Goal: Task Accomplishment & Management: Use online tool/utility

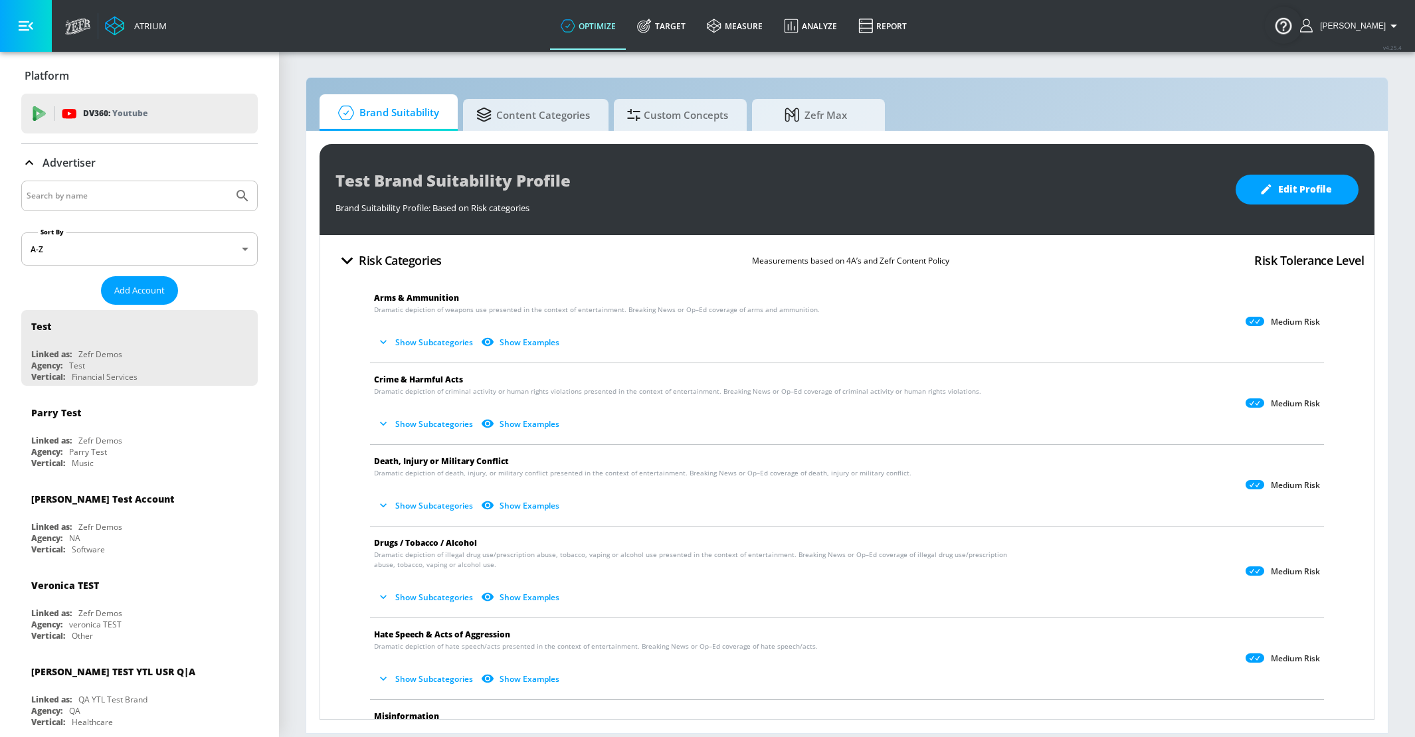
click at [146, 165] on div "Advertiser" at bounding box center [139, 163] width 236 height 16
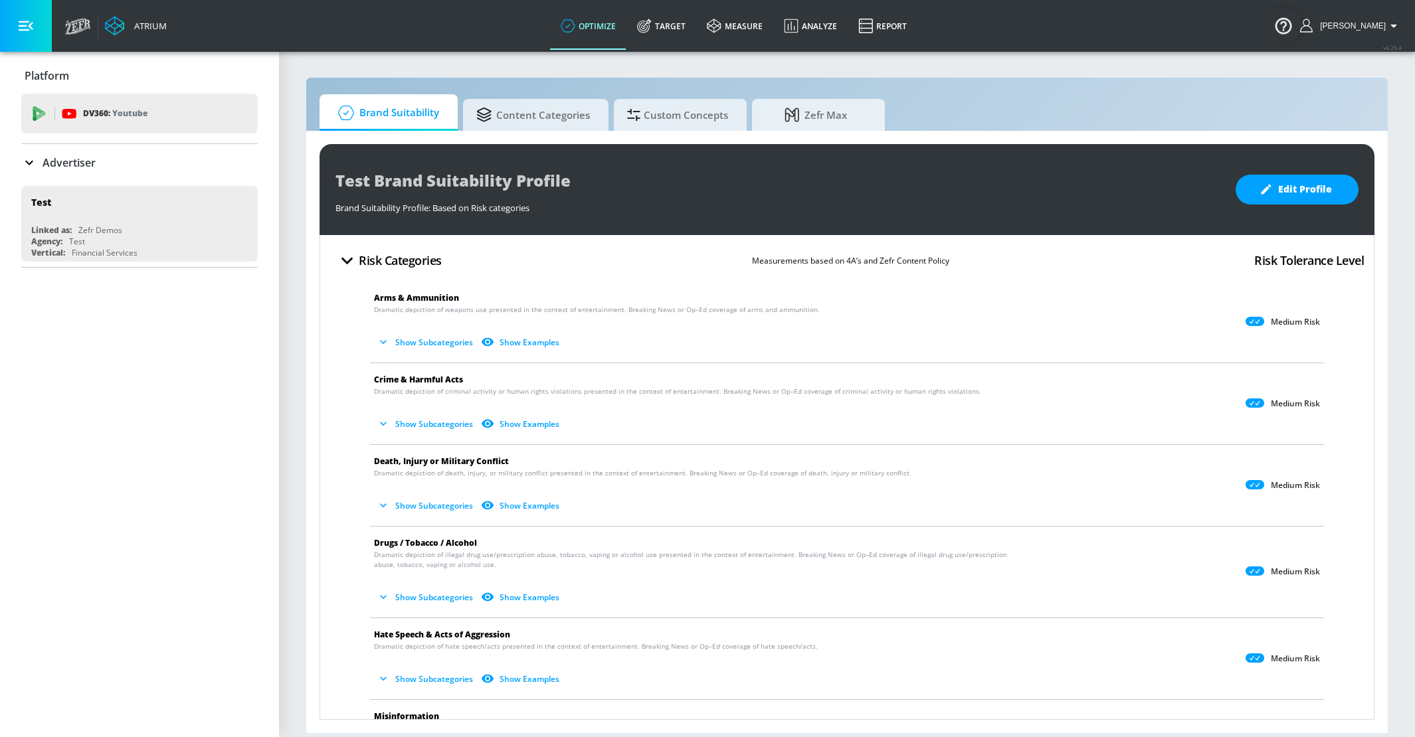
click at [139, 189] on input "Search by name" at bounding box center [127, 195] width 201 height 17
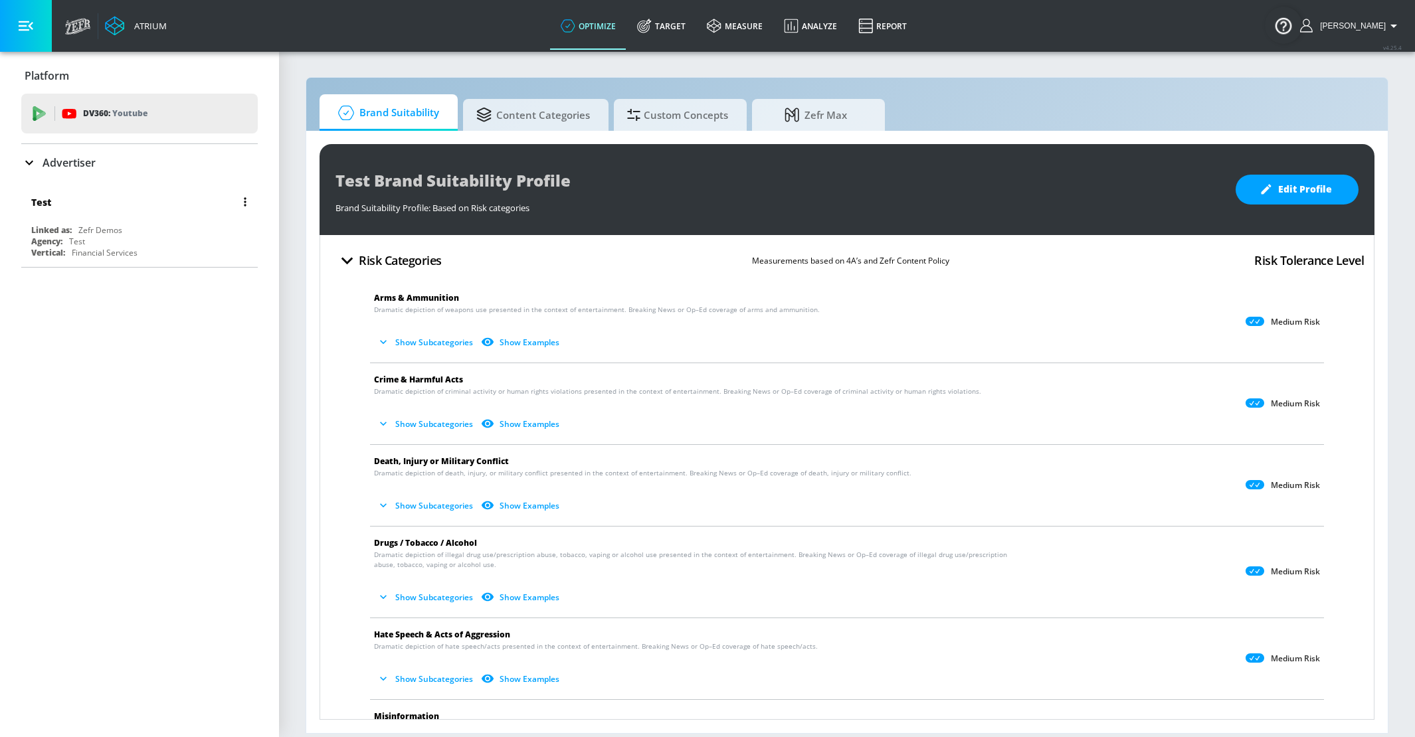
type input "ars"
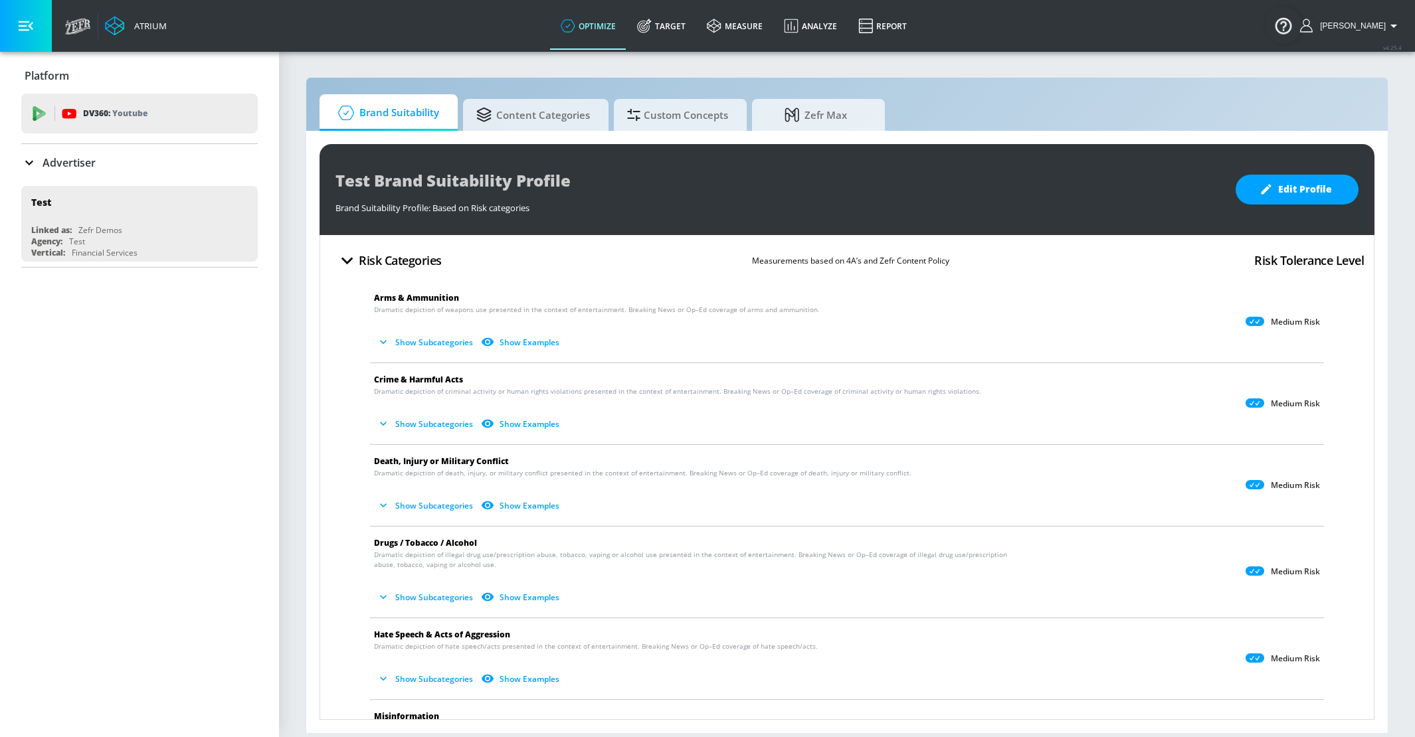
click at [80, 144] on div "Advertiser" at bounding box center [139, 162] width 236 height 37
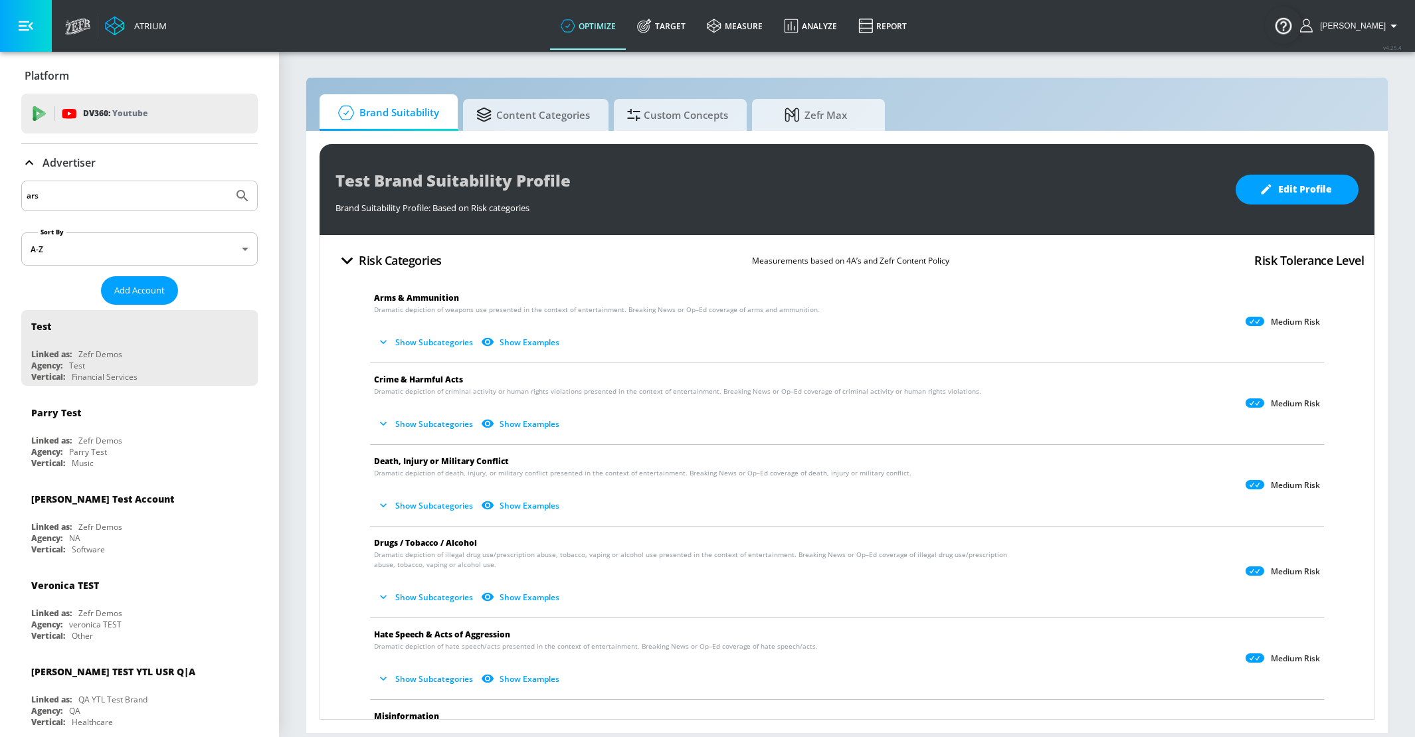
click at [74, 185] on div "ars" at bounding box center [139, 196] width 236 height 31
click at [74, 195] on input "ars" at bounding box center [127, 195] width 201 height 17
click at [245, 200] on icon "Submit Search" at bounding box center [242, 196] width 16 height 16
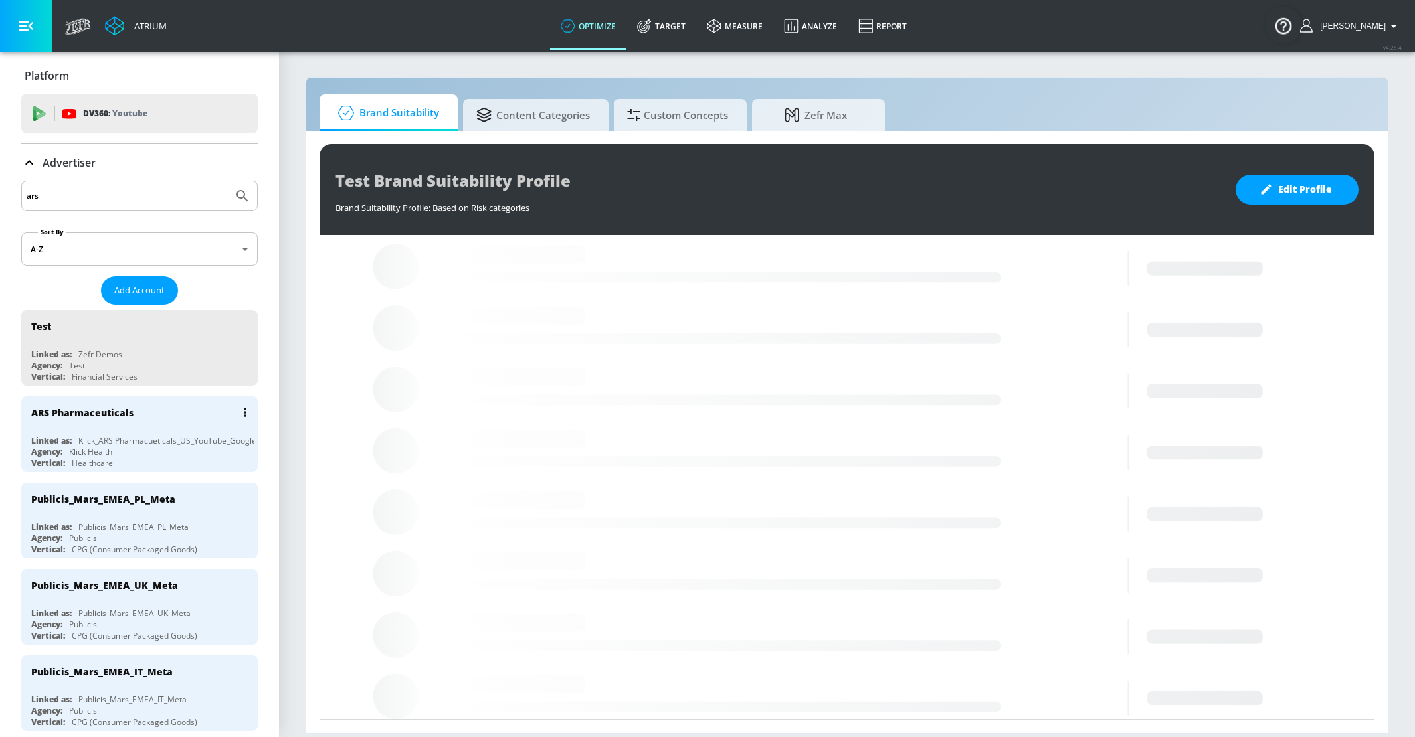
click at [104, 436] on div "Klick_ARS Pharmacueticals_US_YouTube_GoogleAds" at bounding box center [174, 440] width 192 height 11
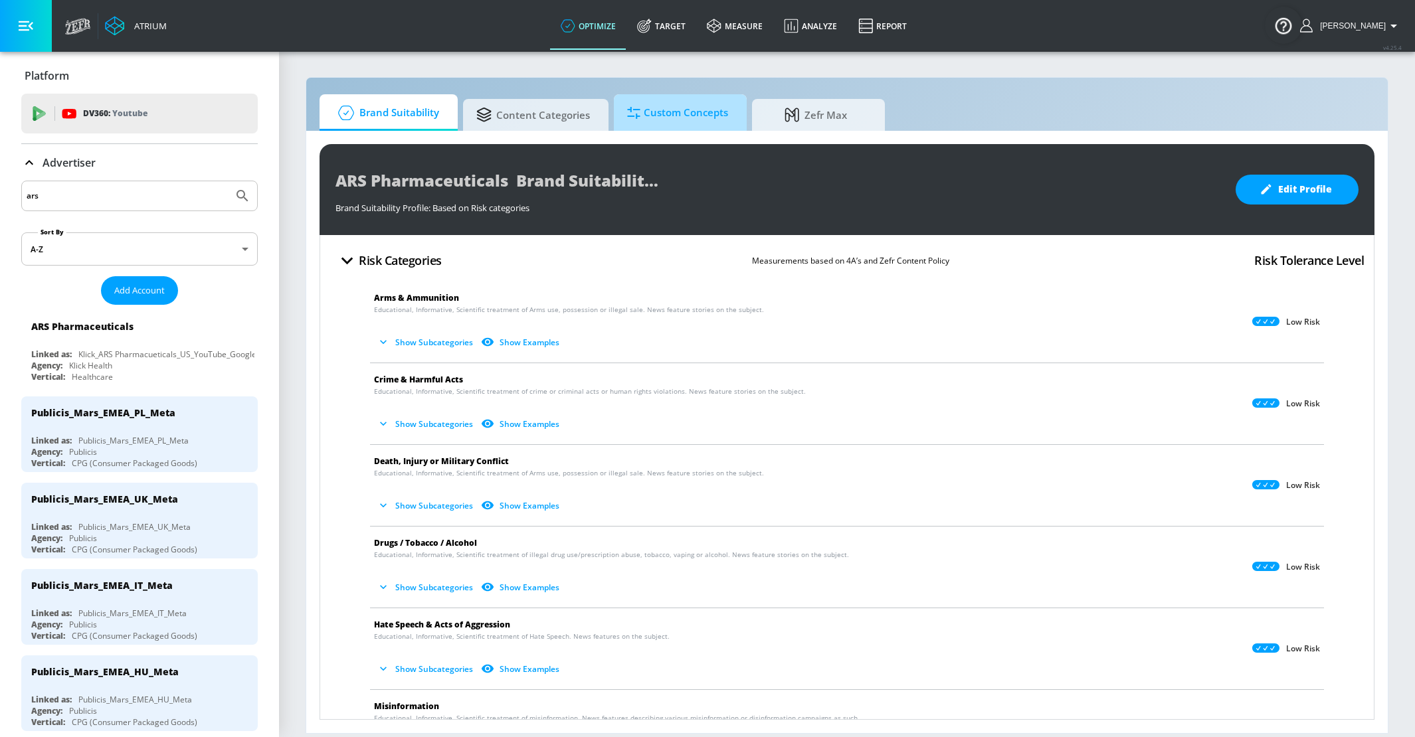
click at [691, 108] on span "Custom Concepts" at bounding box center [677, 113] width 101 height 32
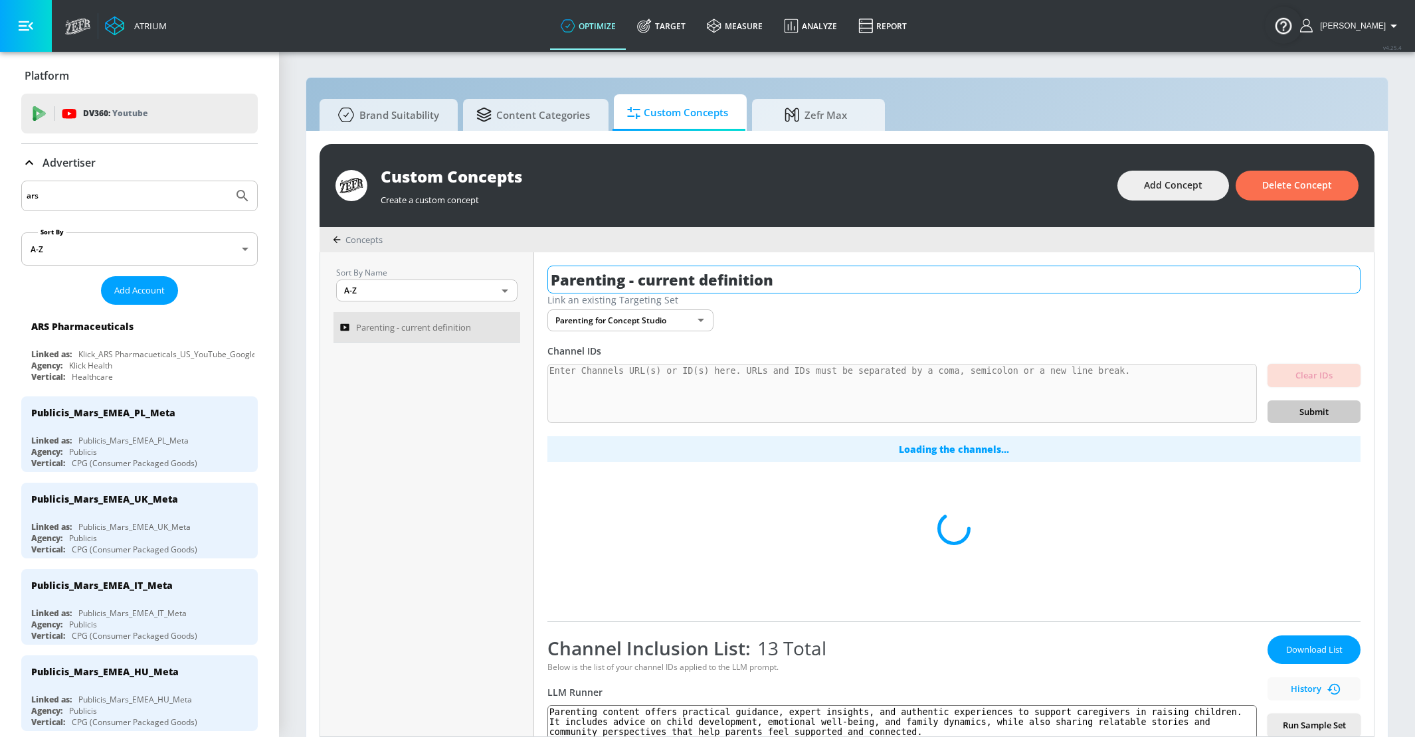
click at [691, 279] on input "Parenting - current definition" at bounding box center [953, 280] width 813 height 28
click at [679, 279] on input "Parenting - current definition" at bounding box center [953, 280] width 813 height 28
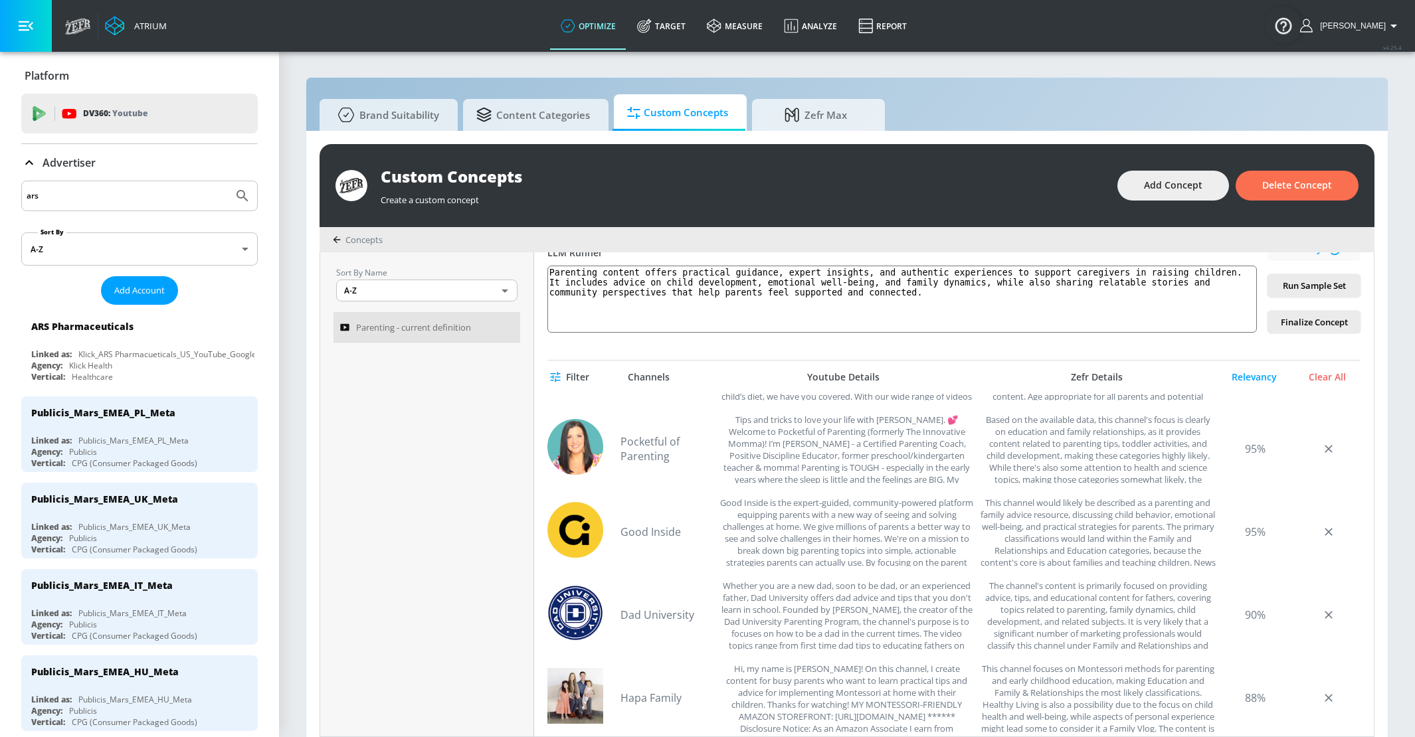
scroll to position [66, 0]
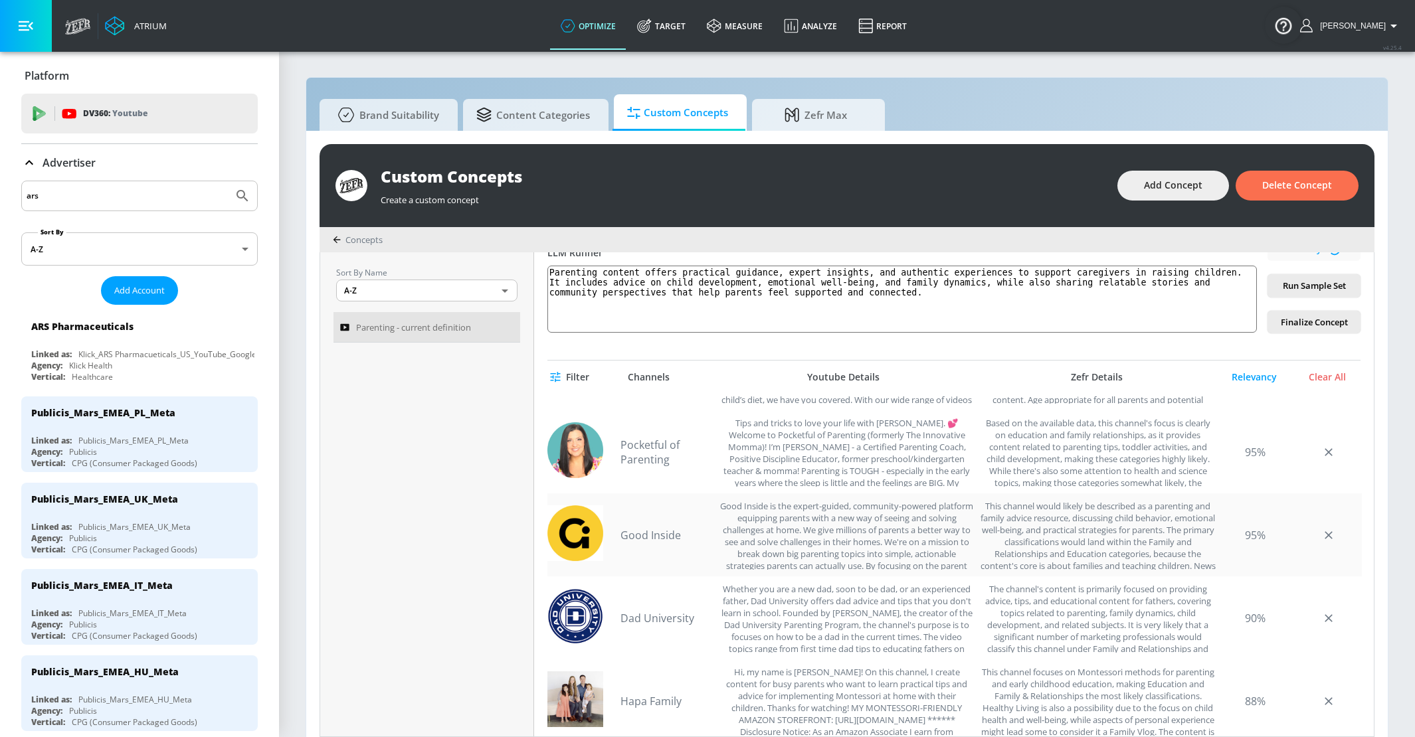
type input "Parenting - Updated definition"
click at [671, 534] on link "Good Inside" at bounding box center [666, 535] width 93 height 15
click at [984, 298] on textarea "Parenting content offers practical guidance, expert insights, and authentic exp…" at bounding box center [901, 299] width 709 height 67
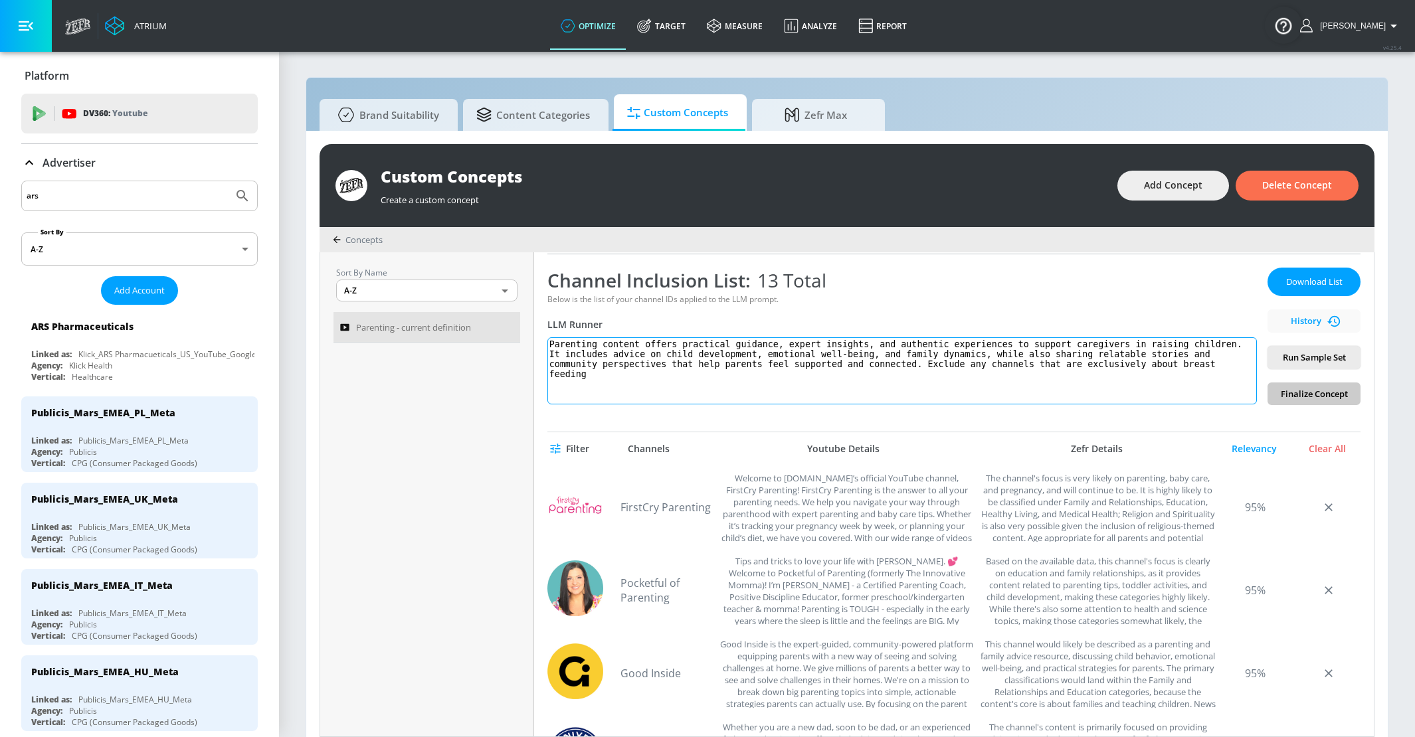
scroll to position [12, 0]
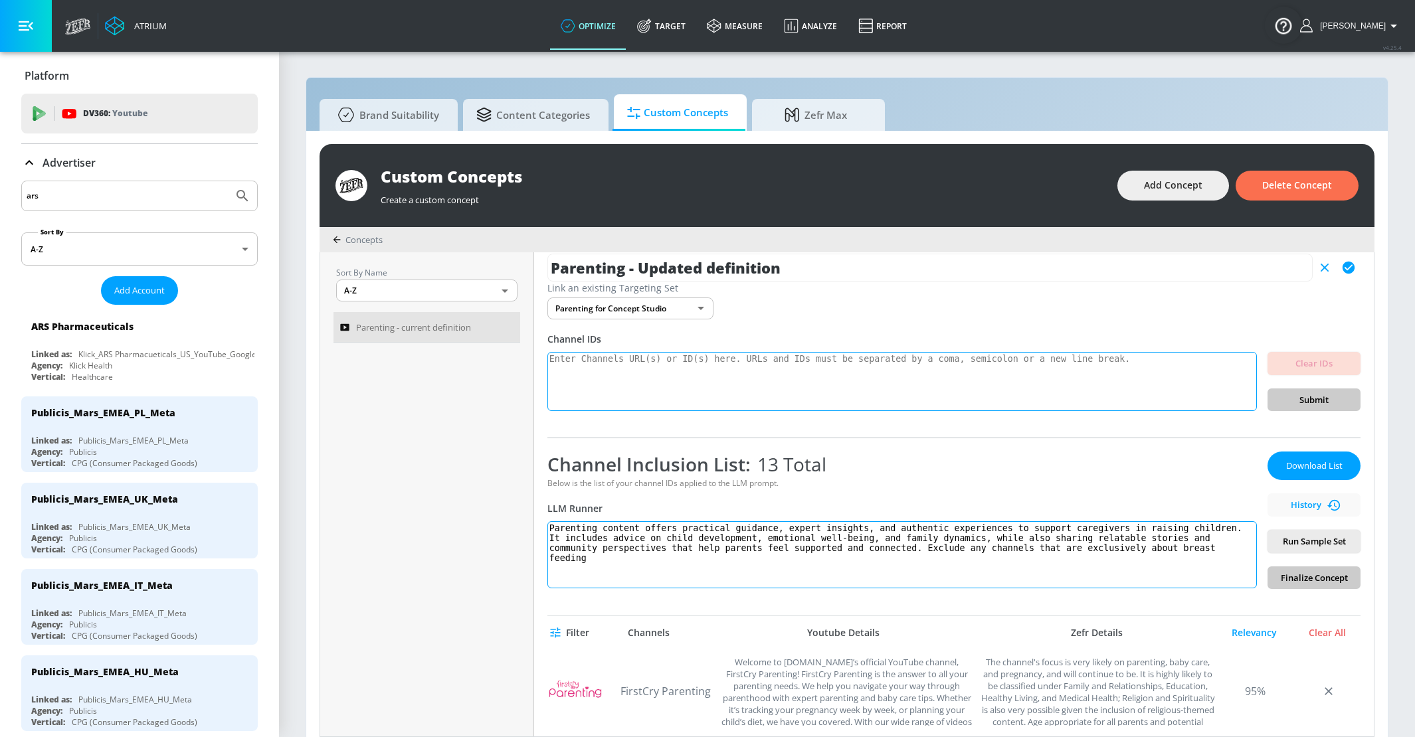
type textarea "Parenting content offers practical guidance, expert insights, and authentic exp…"
click at [899, 397] on textarea at bounding box center [901, 382] width 709 height 60
paste textarea "https://www.youtube.com/channel/UCm-R9h221HebgLdkKCSuzKg"
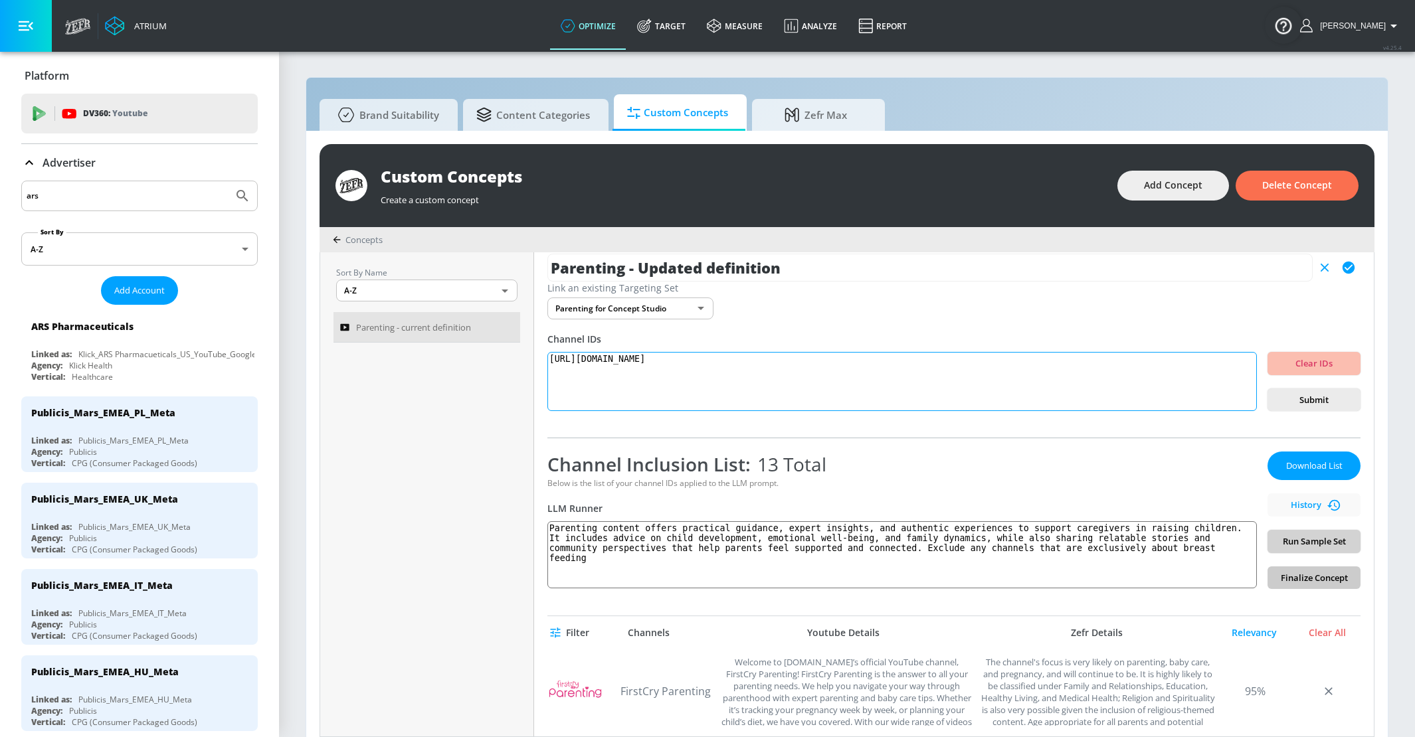
type textarea "https://www.youtube.com/channel/UCm-R9h221HebgLdkKCSuzKg"
click at [1315, 535] on span "Run Sample Set" at bounding box center [1314, 541] width 72 height 15
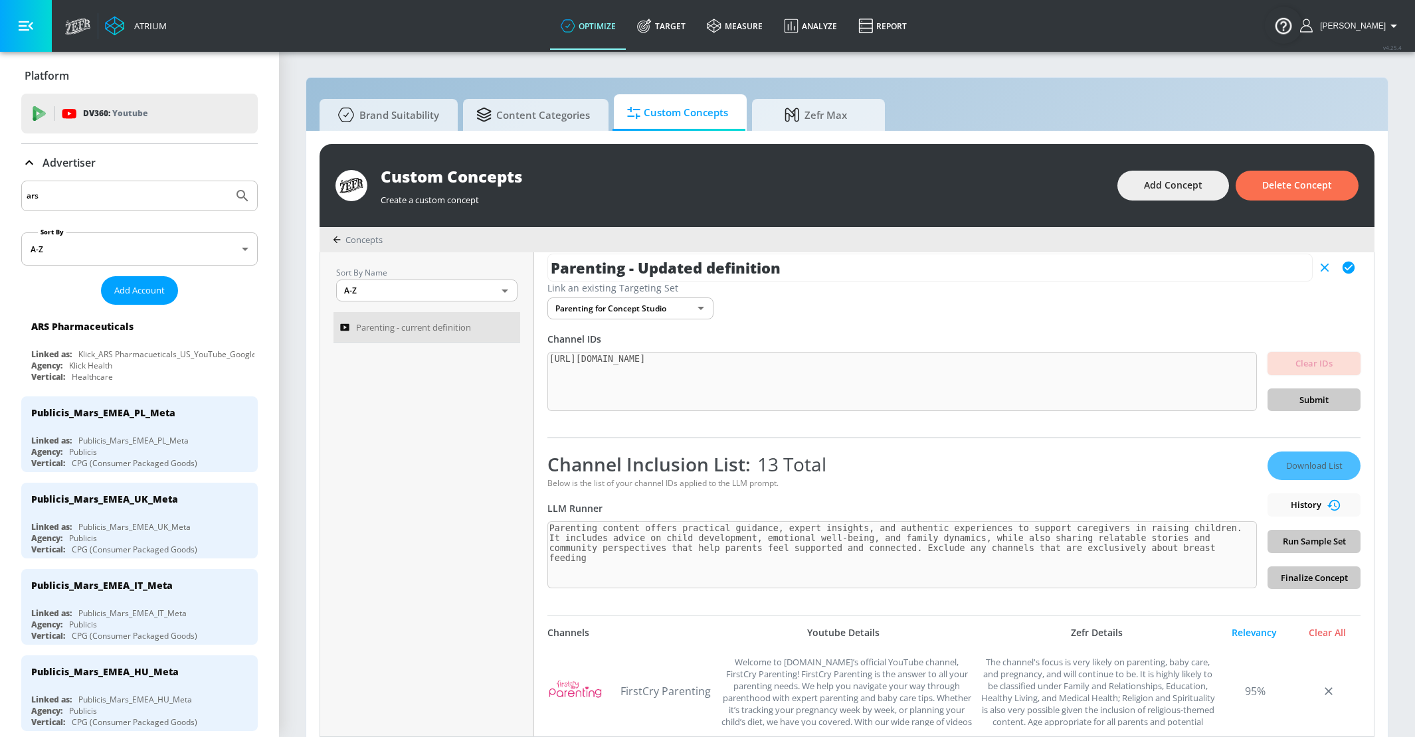
click at [1336, 414] on div "Parenting - Updated definition Link an existing Targeting Set Parenting for Con…" at bounding box center [954, 494] width 840 height 484
click at [1336, 406] on div "Clear IDs Submit" at bounding box center [1313, 382] width 93 height 60
click at [1320, 403] on div "Clear IDs Submit" at bounding box center [1313, 382] width 93 height 60
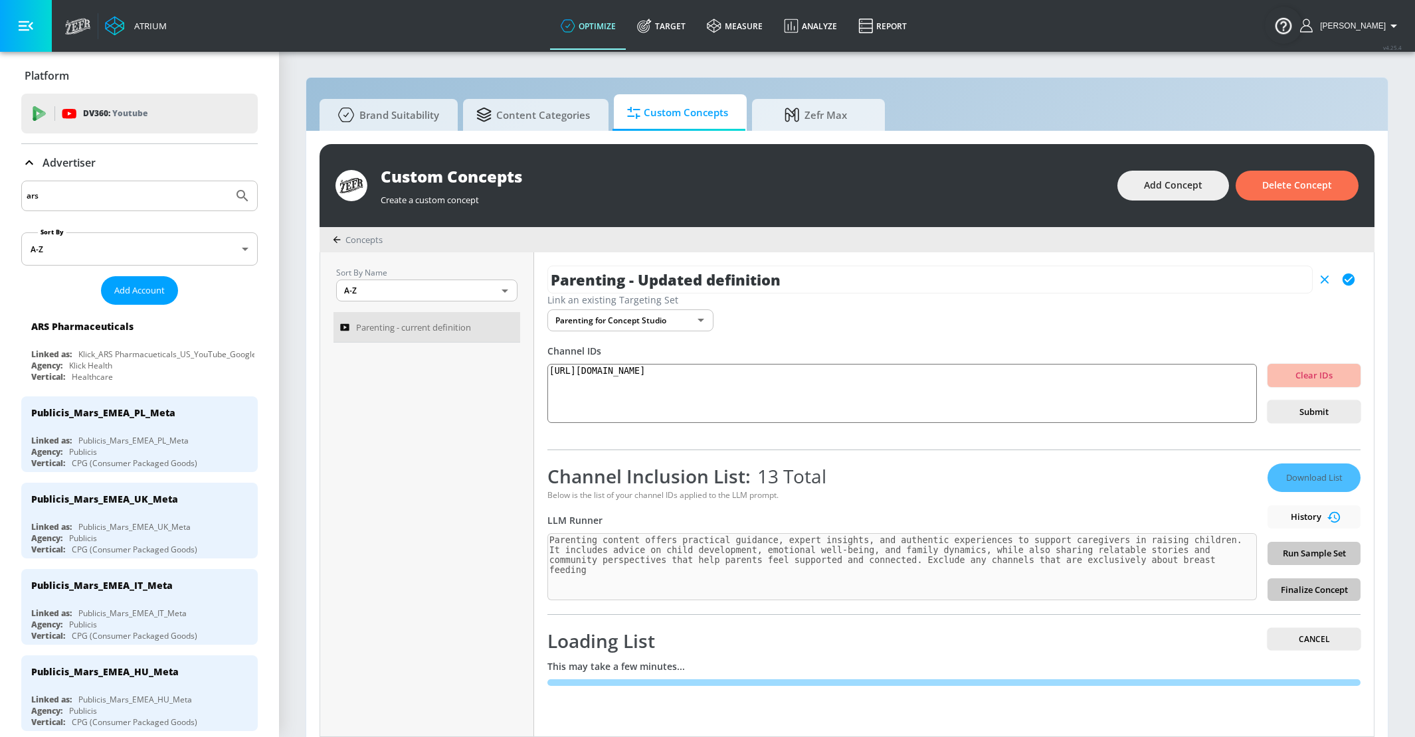
click at [518, 515] on div "Sort By Name A-Z ASC ​ Parenting - current definition Parenting - Updated defin…" at bounding box center [846, 494] width 1053 height 484
click at [1297, 426] on div "Parenting - Updated definition Link an existing Targeting Set Parenting for Con…" at bounding box center [954, 494] width 840 height 484
click at [1297, 412] on span "Submit" at bounding box center [1314, 411] width 72 height 15
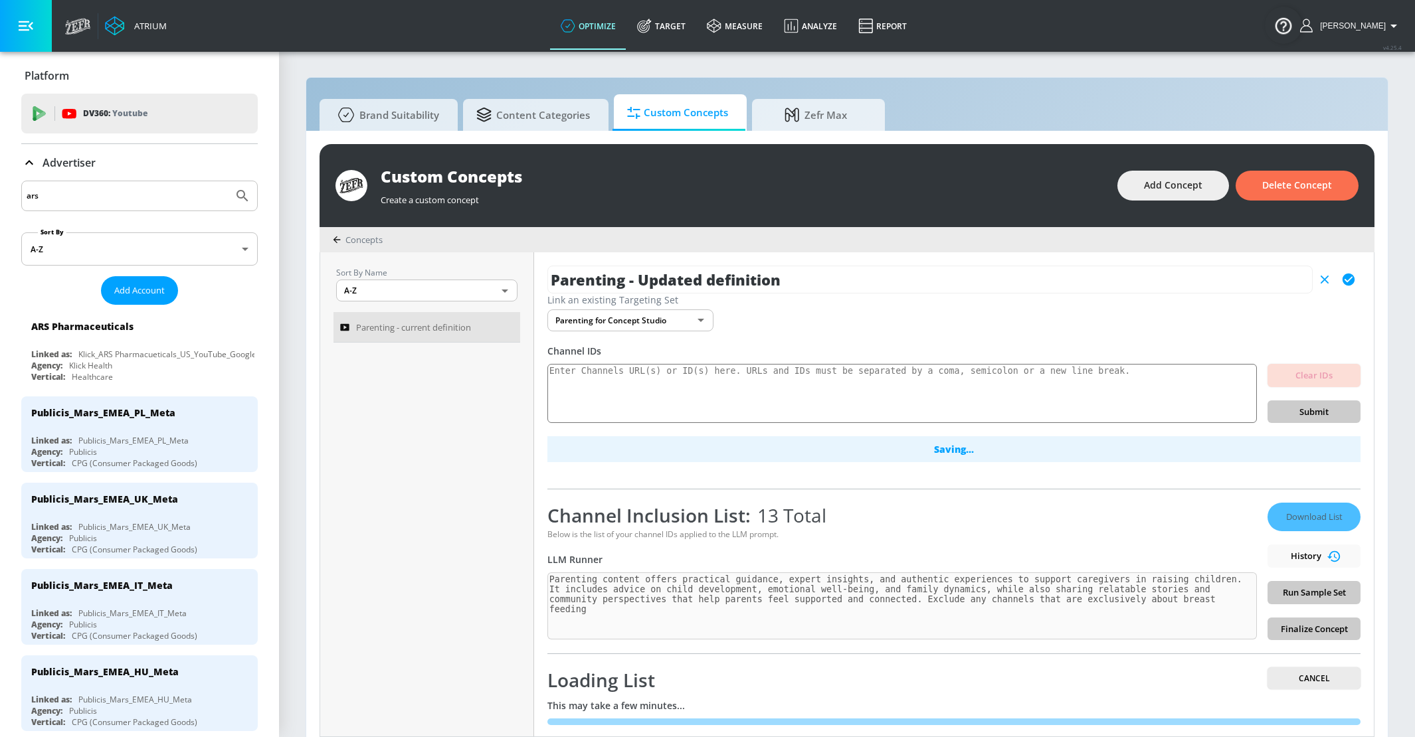
scroll to position [15, 0]
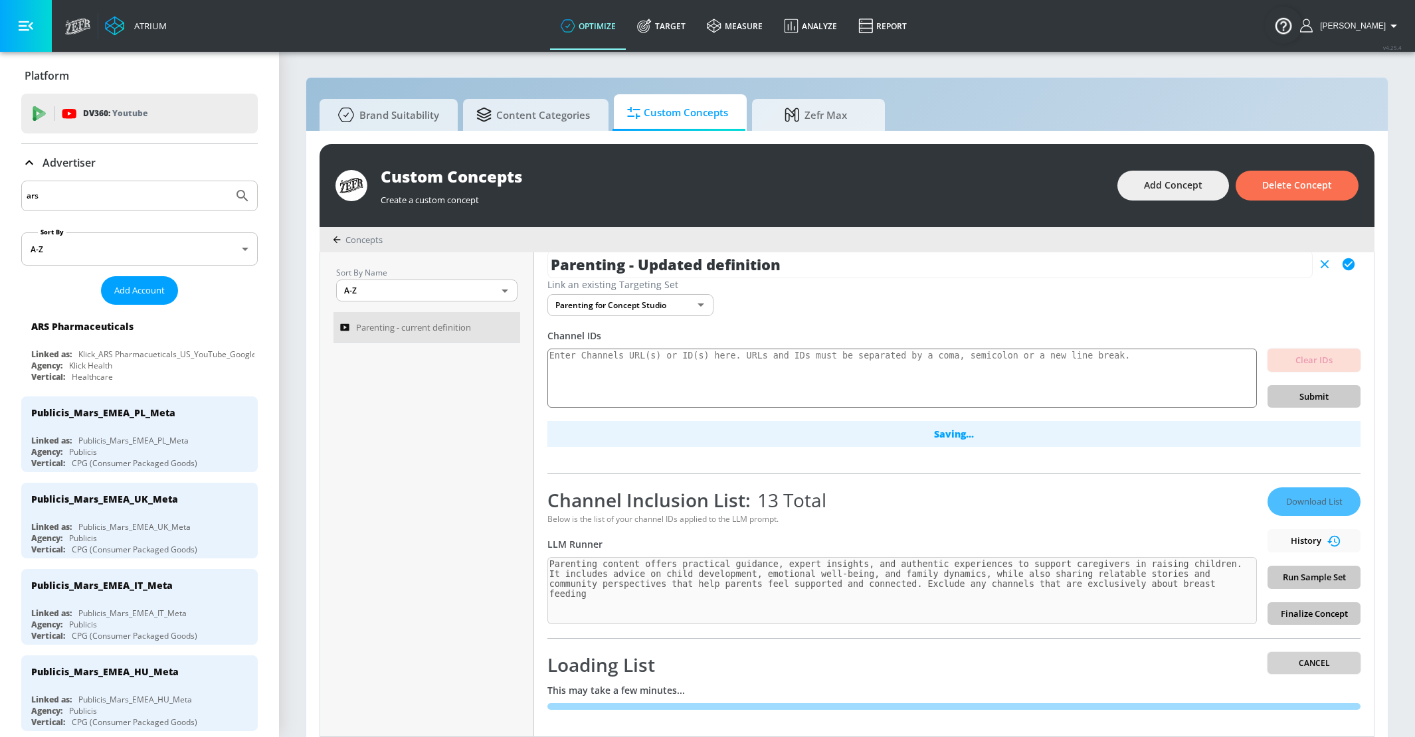
click at [1312, 667] on span "Cancel" at bounding box center [1314, 663] width 72 height 14
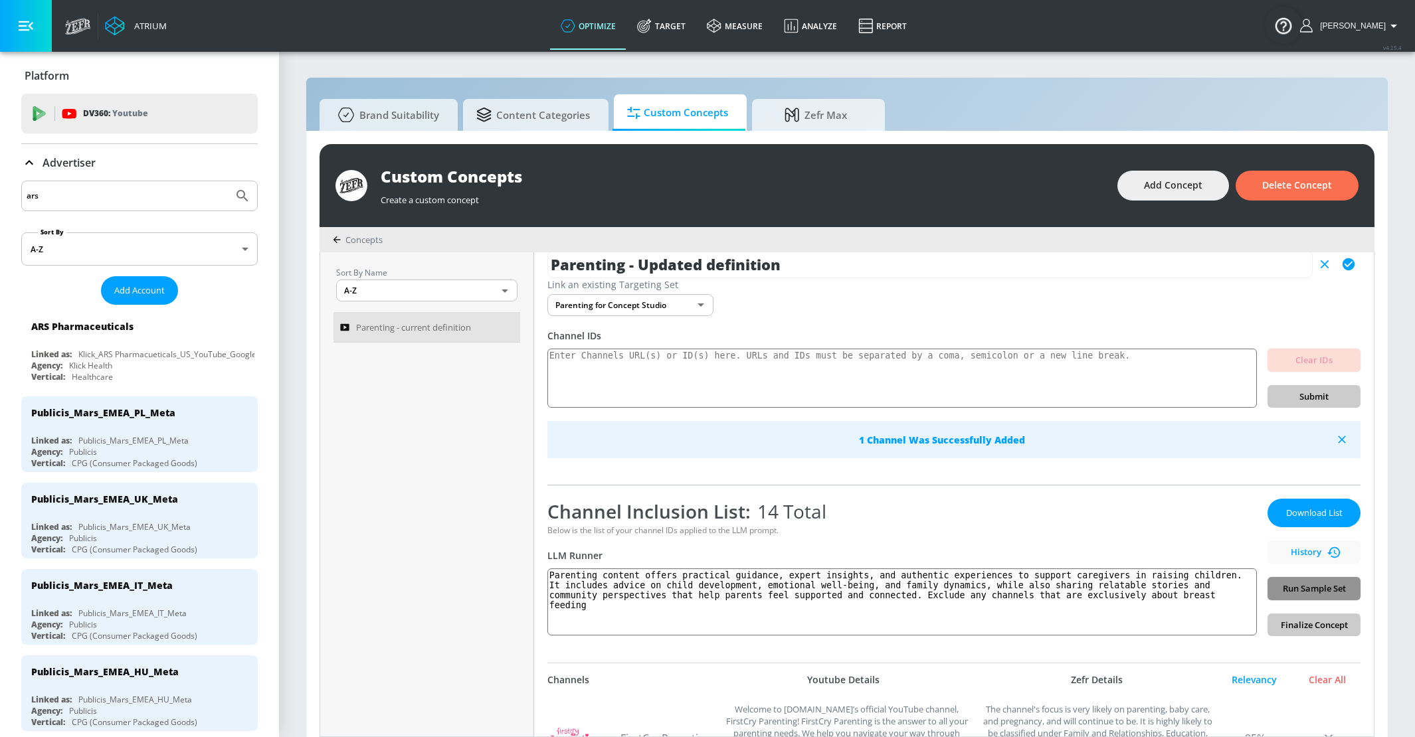
click at [1316, 577] on button "Run Sample Set" at bounding box center [1313, 588] width 93 height 23
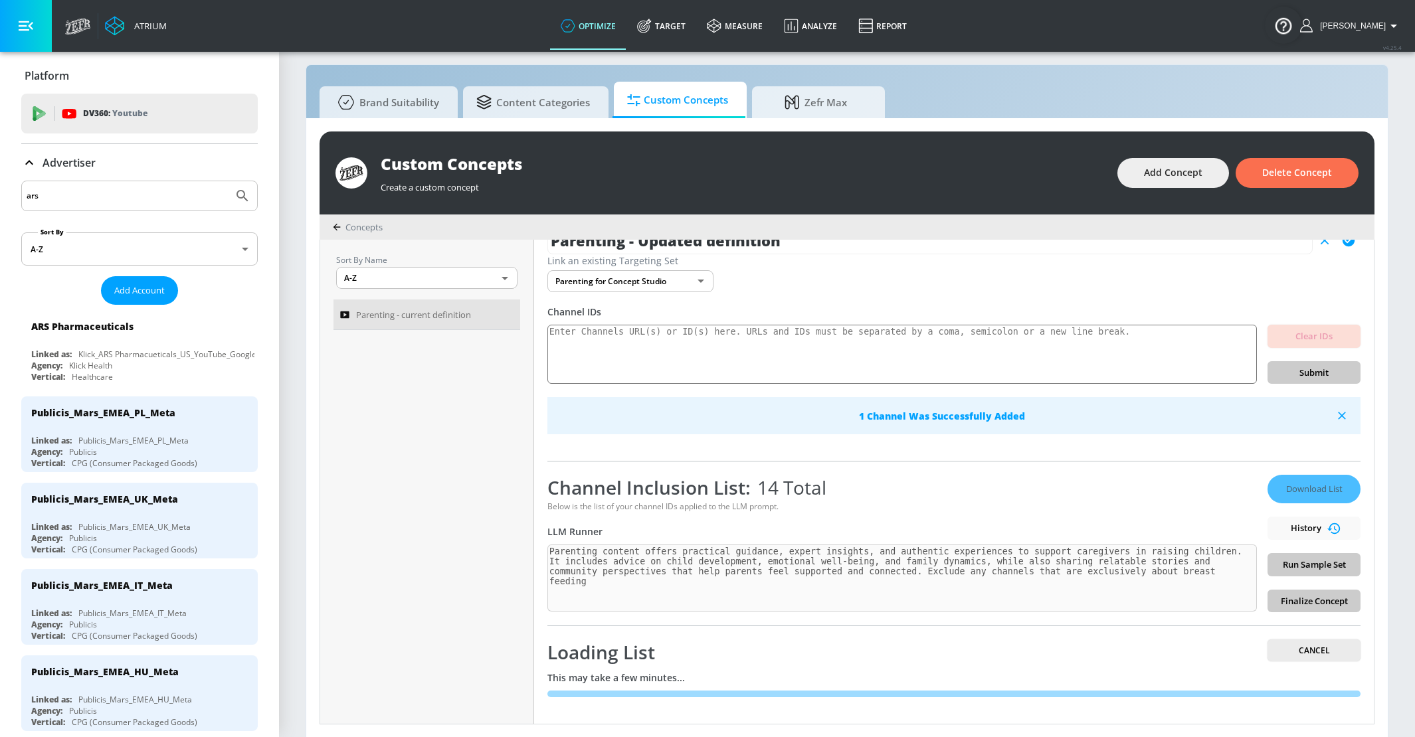
scroll to position [0, 0]
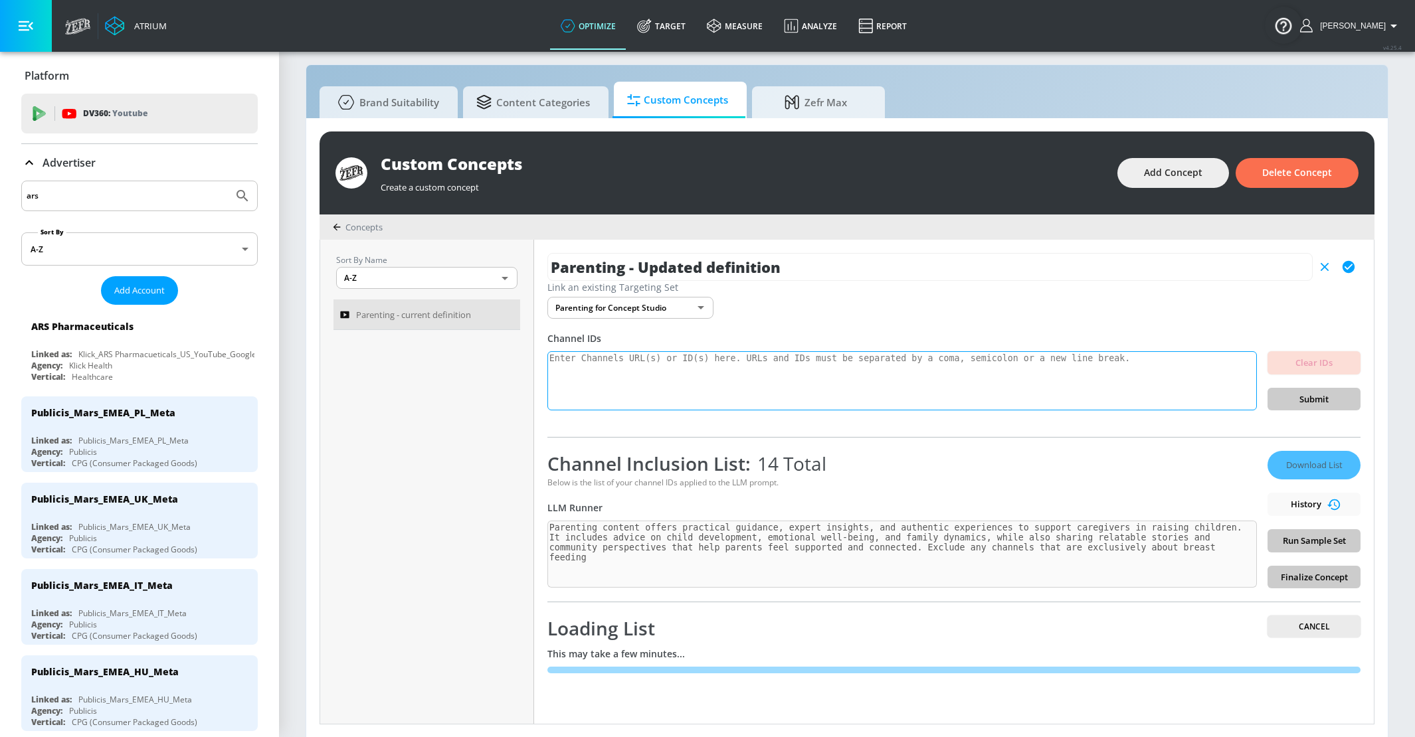
click at [812, 382] on textarea at bounding box center [901, 381] width 709 height 60
paste textarea "https://www.youtube.com/channel/UCm-R9h221HebgLdkKCSuzKg"
type textarea "https://www.youtube.com/channel/UCm-R9h221HebgLdkKCSuzKg"
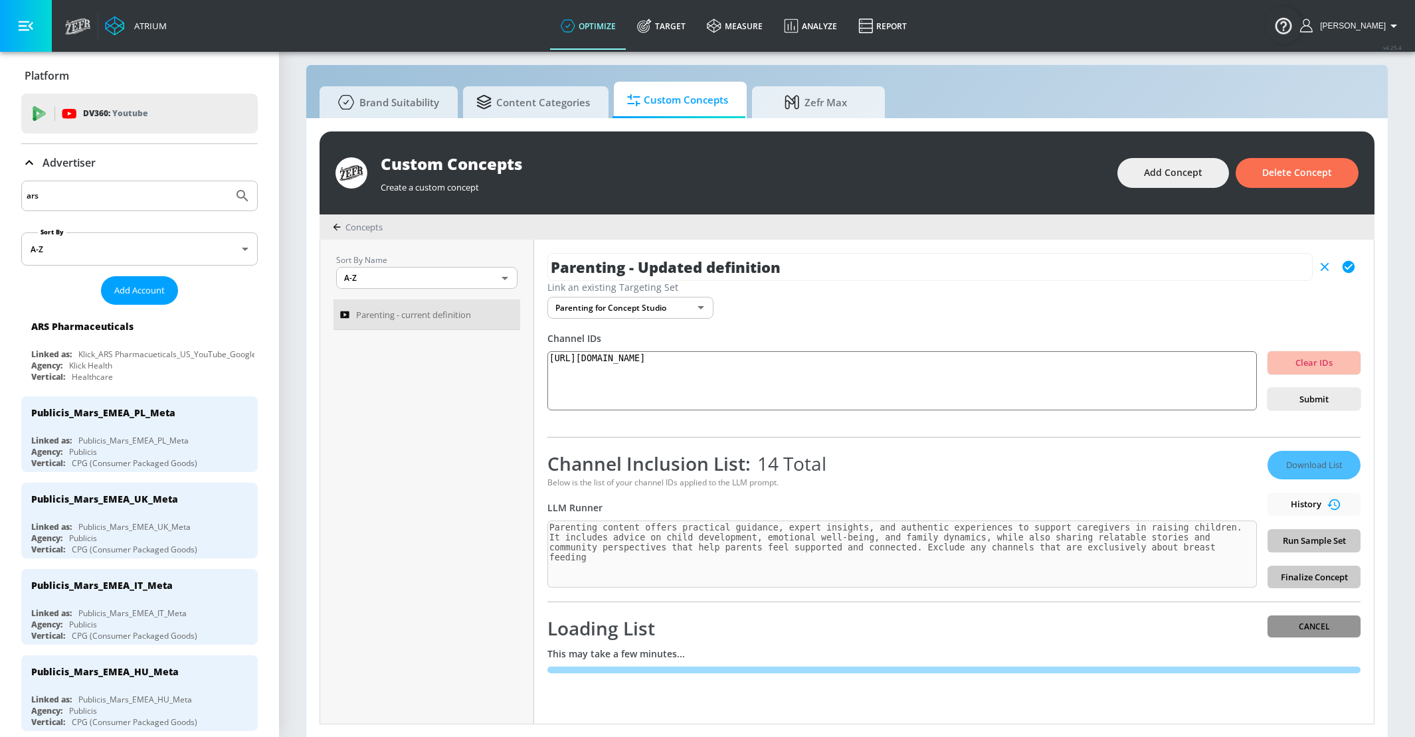
click at [1319, 620] on span "Cancel" at bounding box center [1314, 627] width 72 height 14
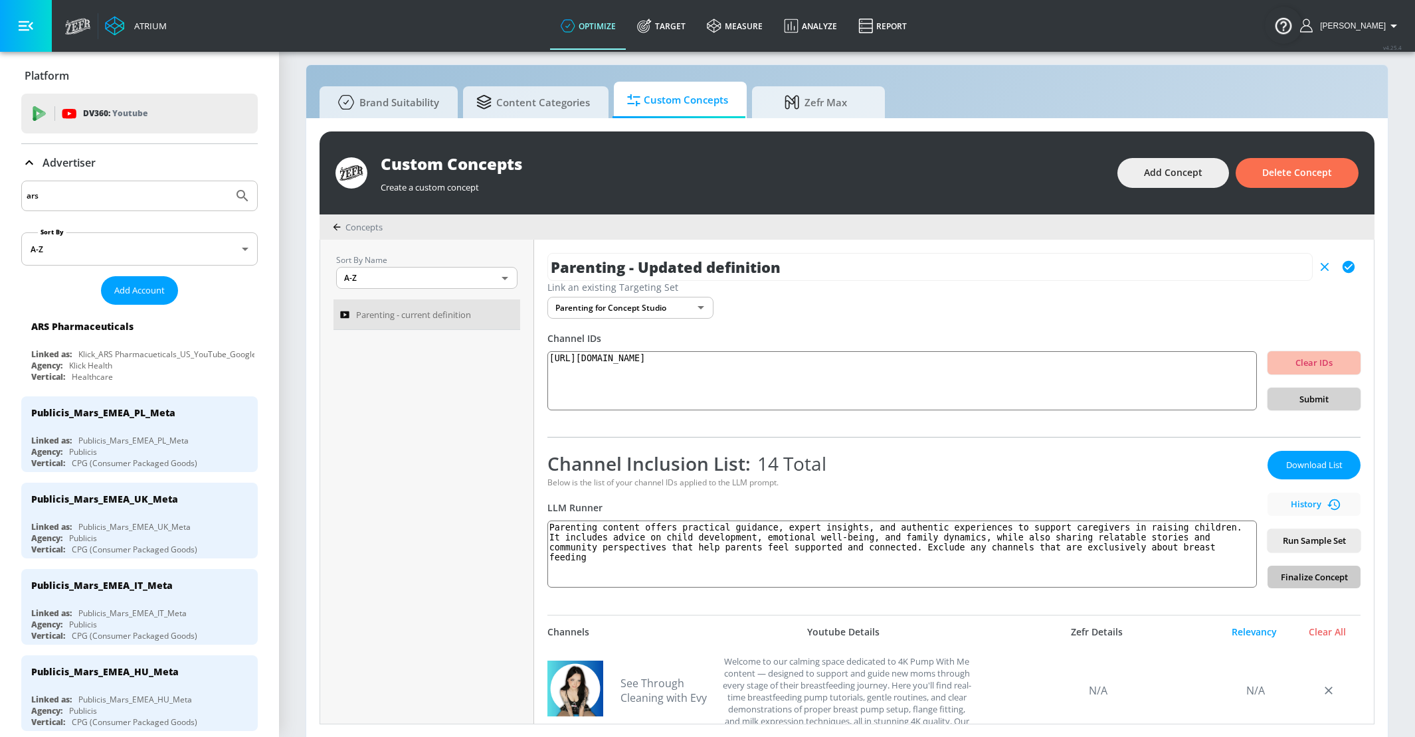
click at [1316, 405] on span "Submit" at bounding box center [1314, 399] width 72 height 15
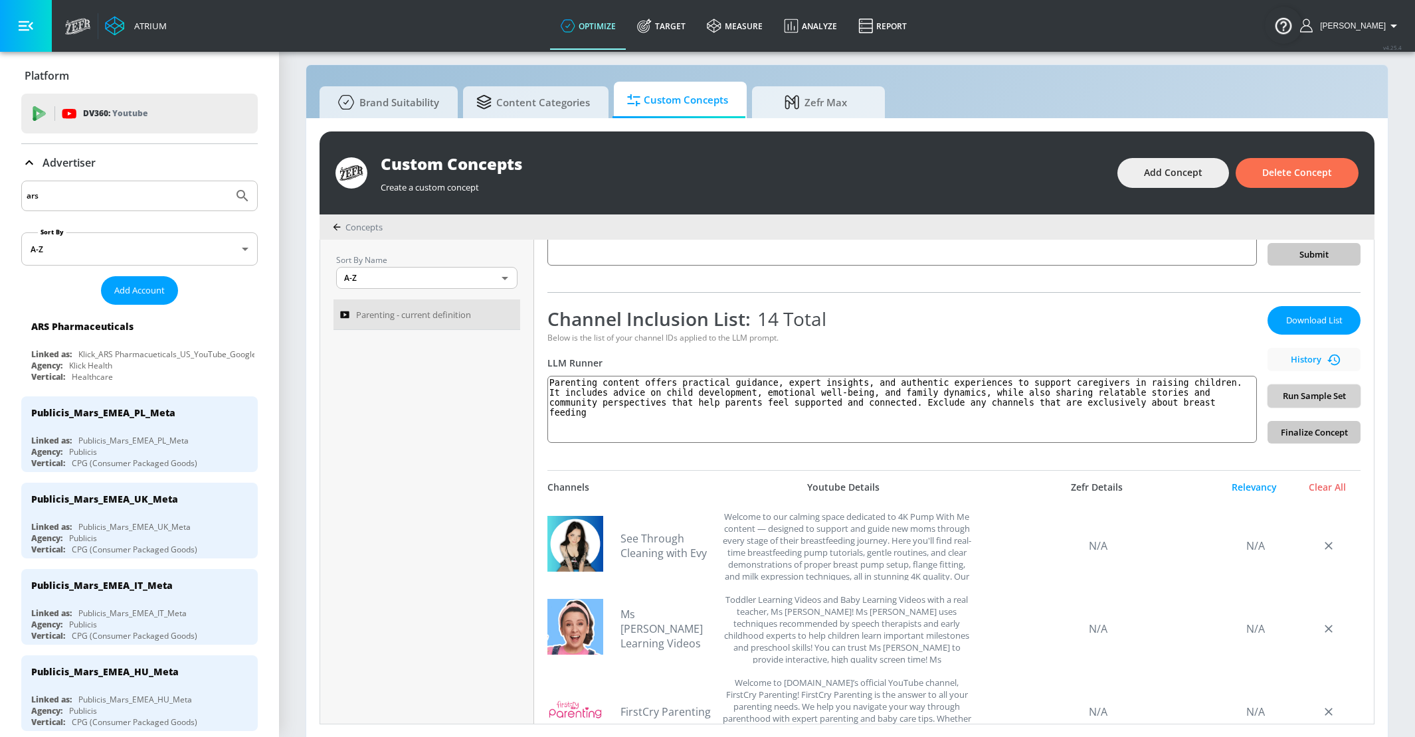
scroll to position [146, 0]
click at [1327, 389] on span "Run Sample Set" at bounding box center [1314, 394] width 72 height 15
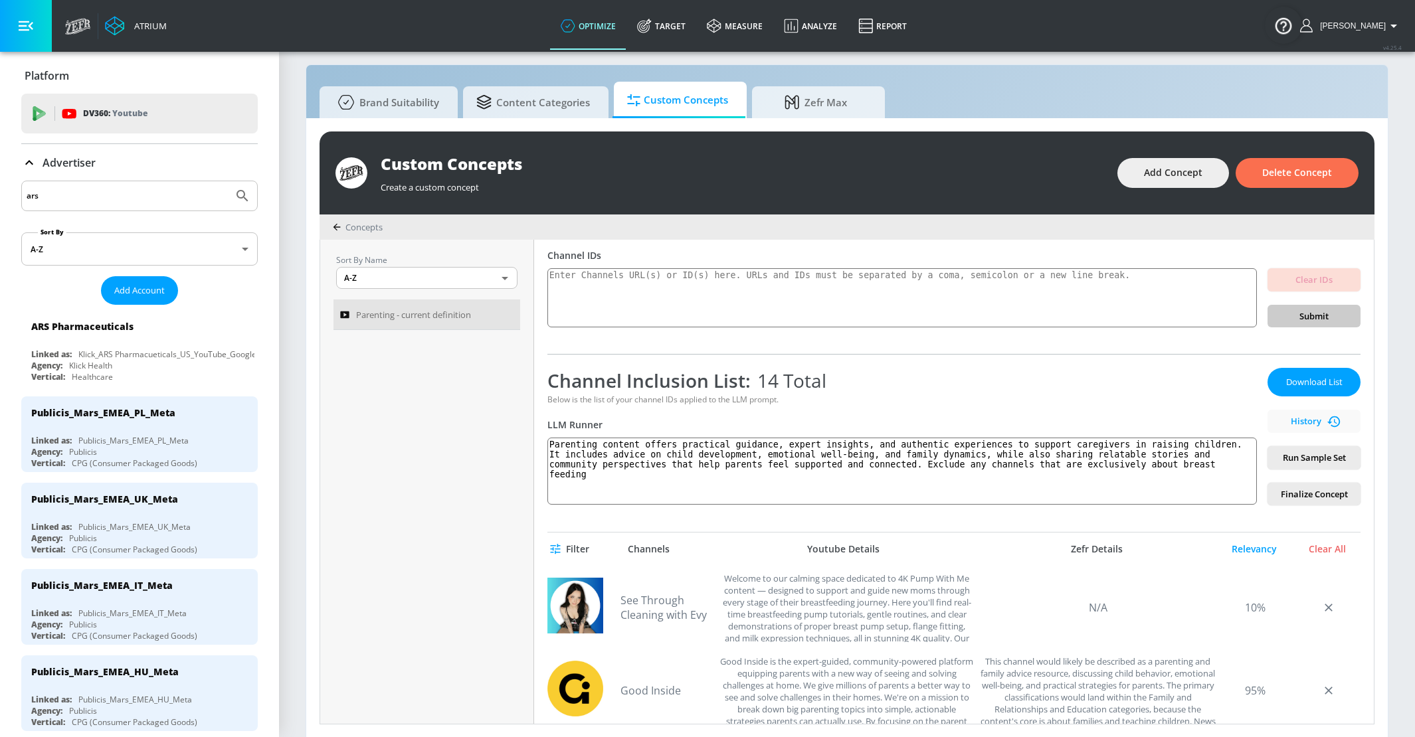
scroll to position [75, 0]
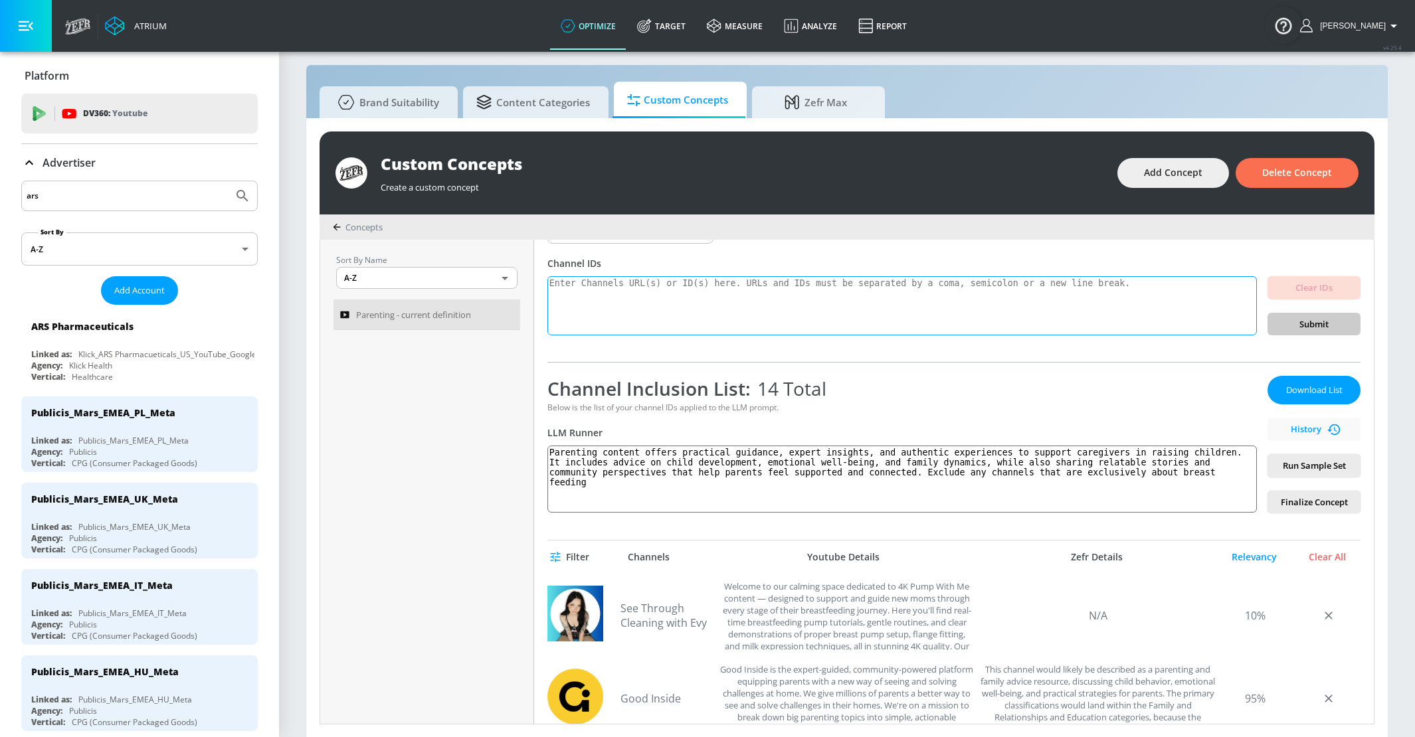
click at [1081, 325] on textarea at bounding box center [901, 306] width 709 height 60
click at [903, 302] on textarea at bounding box center [901, 306] width 709 height 60
paste textarea "https://www.youtube.com/channel/UCrBXQg87O1re3I6IDqtTsyA"
type textarea "https://www.youtube.com/channel/UCrBXQg87O1re3I6IDqtTsyA"
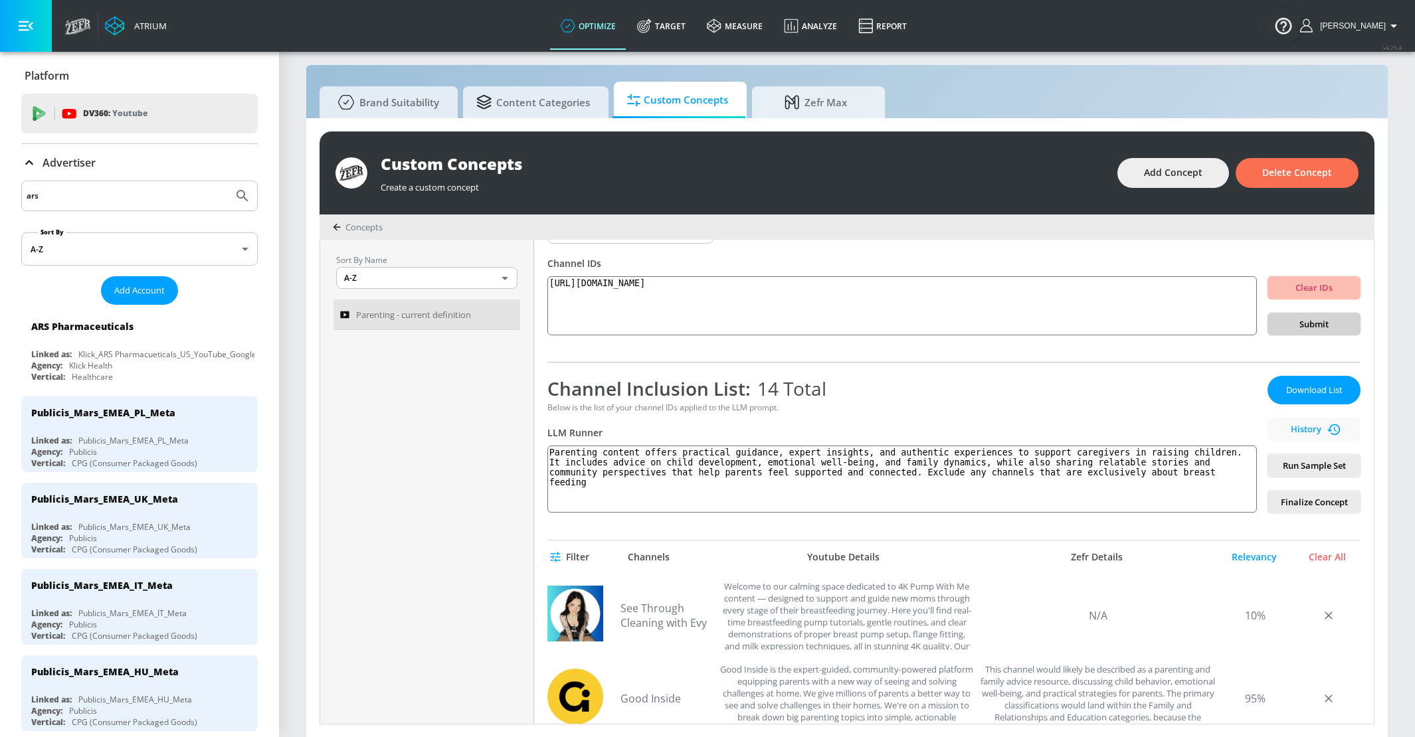
click at [1275, 319] on button "Submit" at bounding box center [1313, 324] width 93 height 23
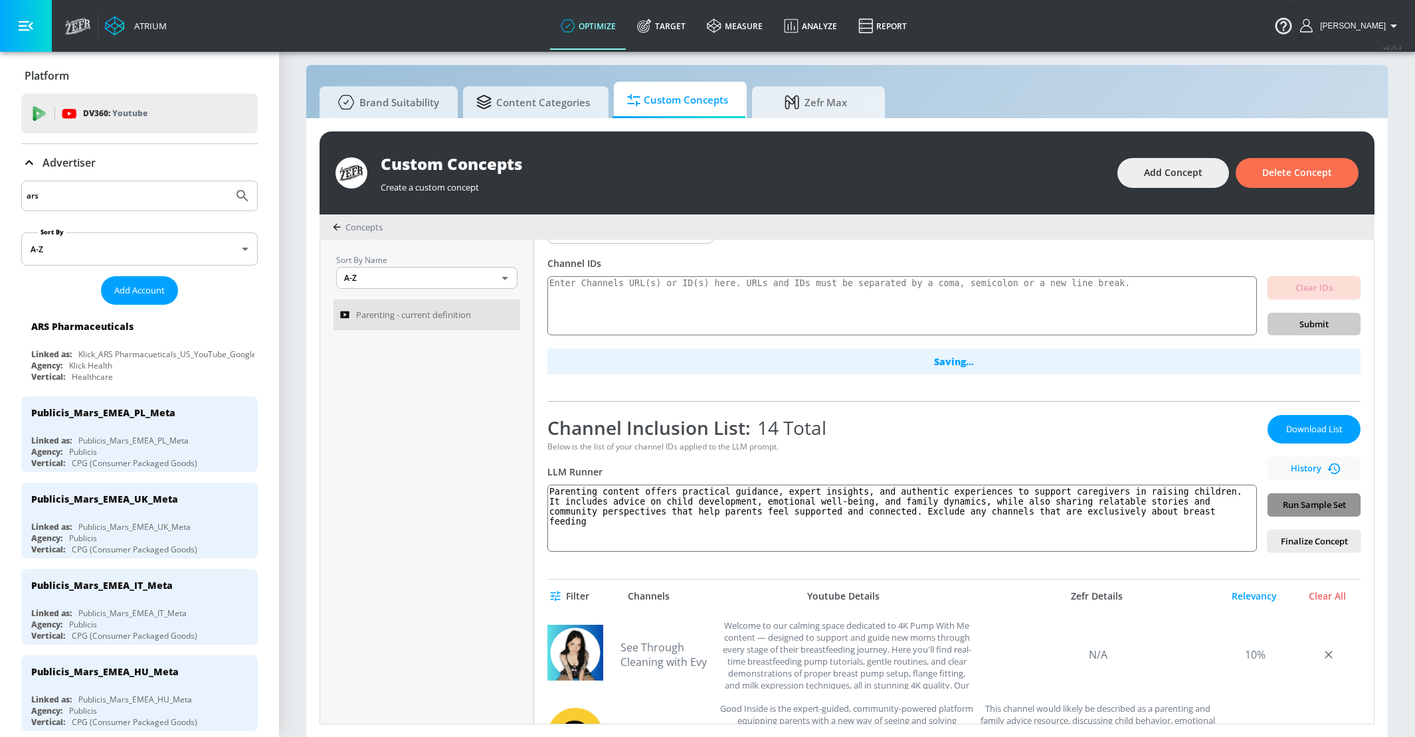
click at [1331, 509] on span "Run Sample Set" at bounding box center [1314, 504] width 72 height 15
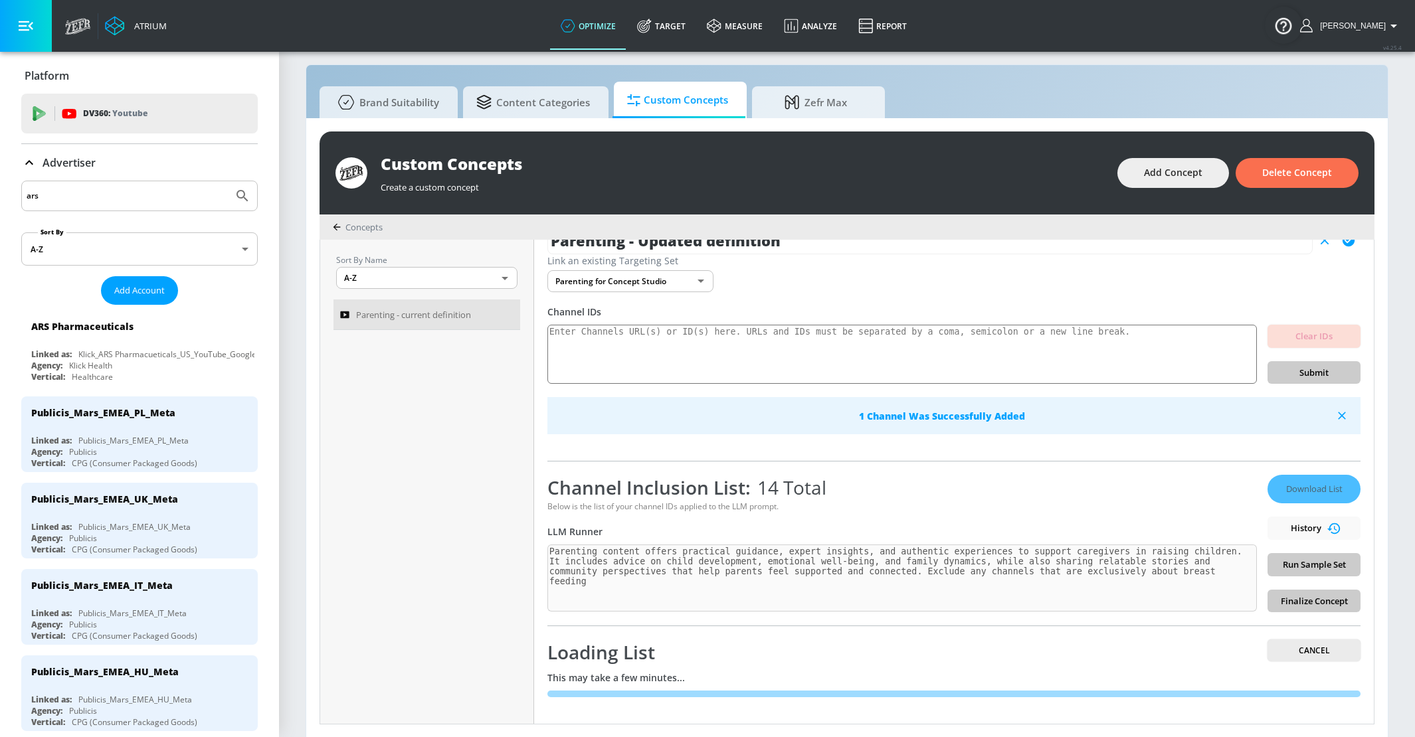
scroll to position [27, 0]
click at [1321, 518] on div "Download List History Run Sample Set Finalize Concept" at bounding box center [1313, 543] width 93 height 137
click at [1300, 647] on span "Cancel" at bounding box center [1314, 651] width 72 height 14
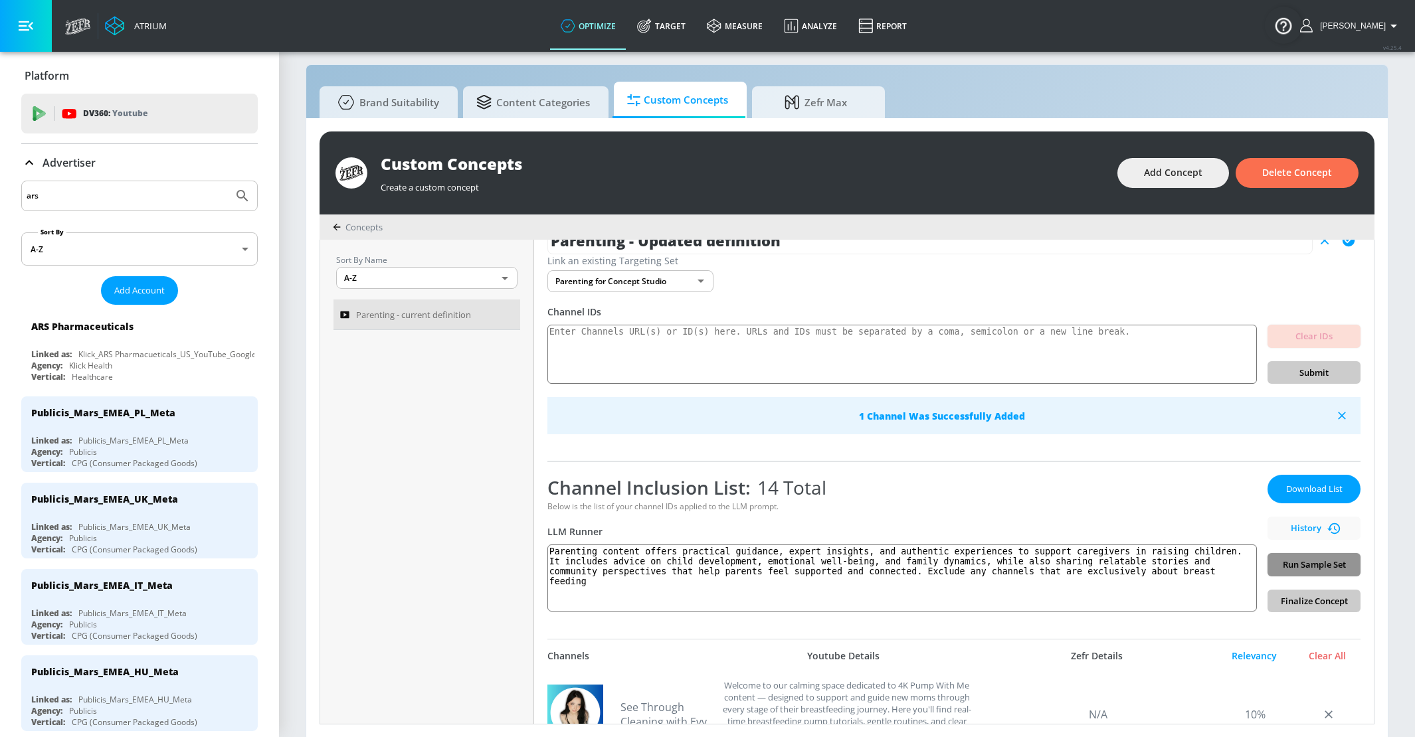
click at [1304, 566] on span "Run Sample Set" at bounding box center [1314, 564] width 72 height 15
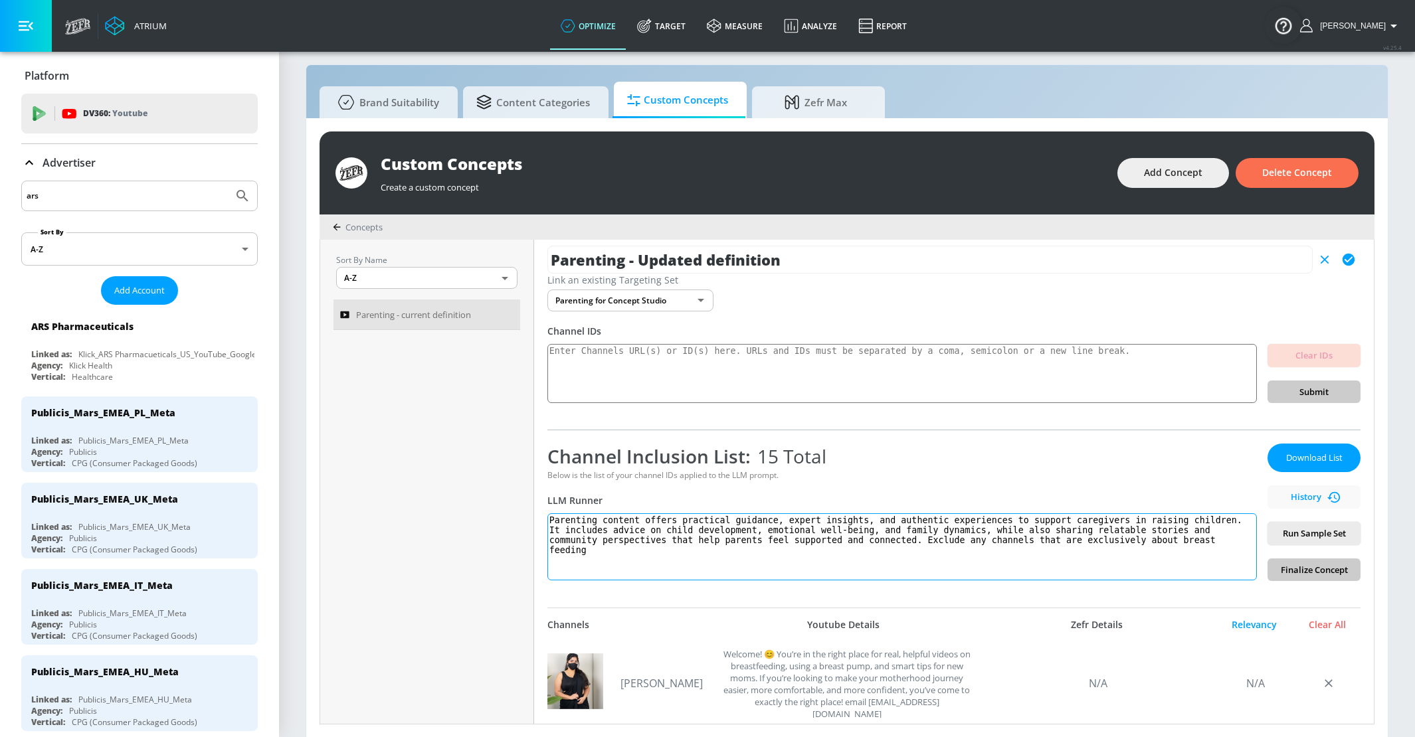
scroll to position [0, 0]
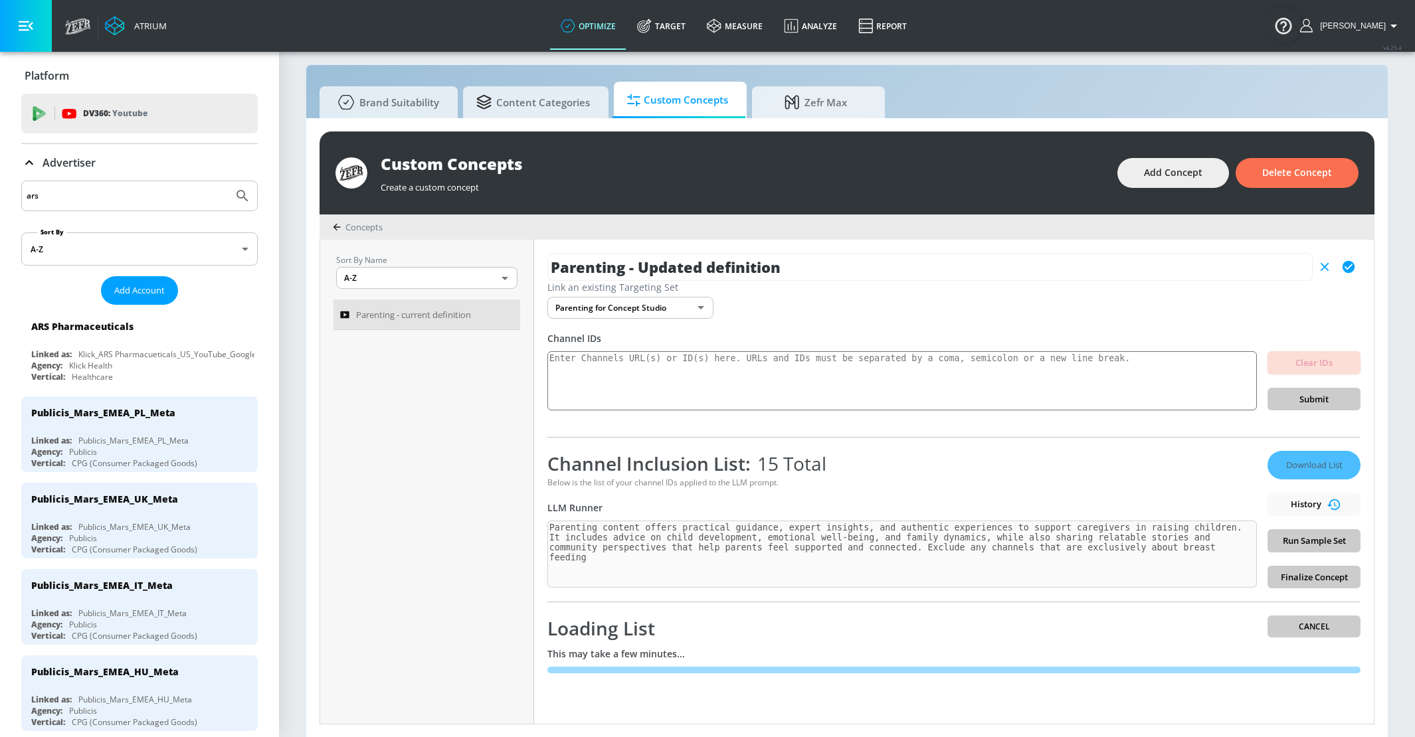
click at [1296, 632] on div "Loading List Cancel" at bounding box center [953, 628] width 813 height 25
click at [1296, 626] on div "Loading List Cancel" at bounding box center [953, 628] width 813 height 25
click at [1296, 631] on div "Loading List Cancel" at bounding box center [953, 628] width 813 height 25
click at [1308, 624] on div "Loading List Cancel" at bounding box center [953, 628] width 813 height 25
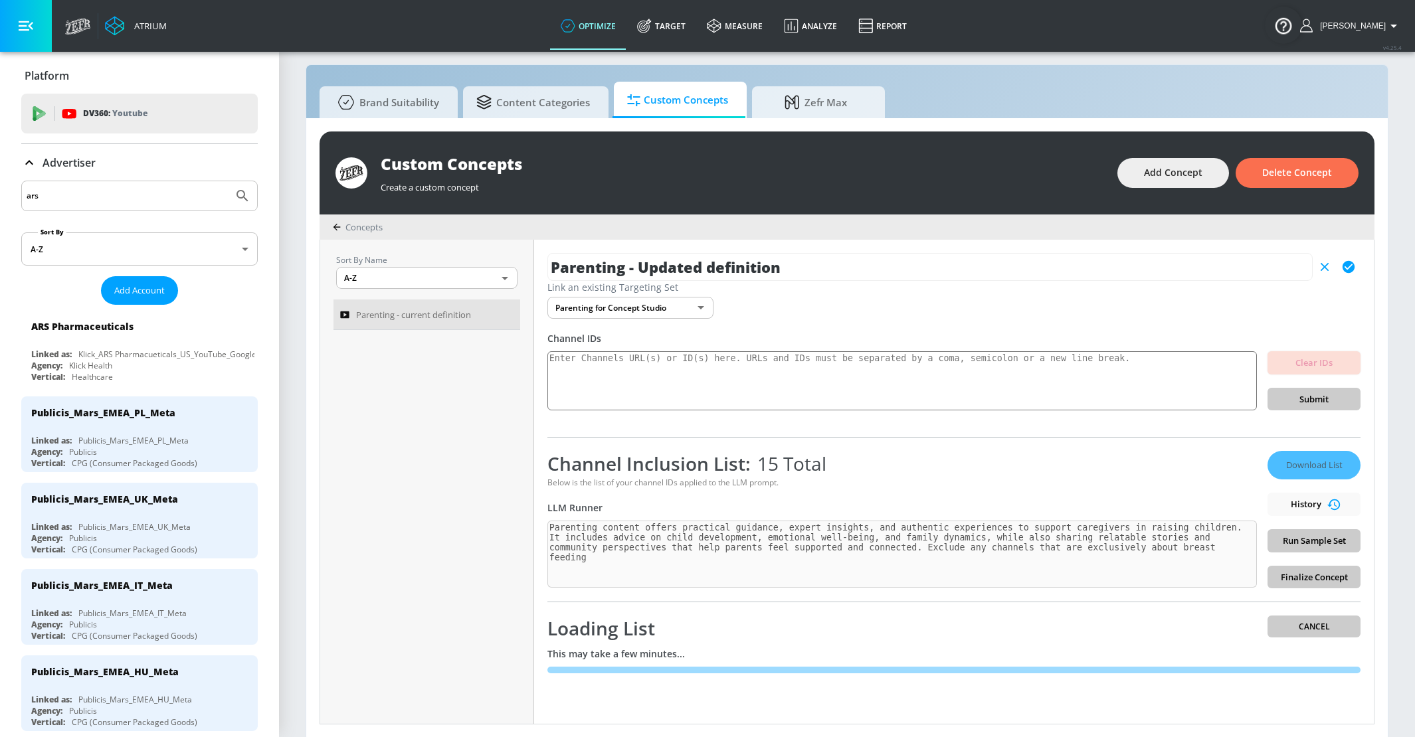
click at [1354, 628] on div "Loading List Cancel" at bounding box center [953, 628] width 813 height 25
click at [1332, 630] on div "Loading List Cancel" at bounding box center [953, 628] width 813 height 25
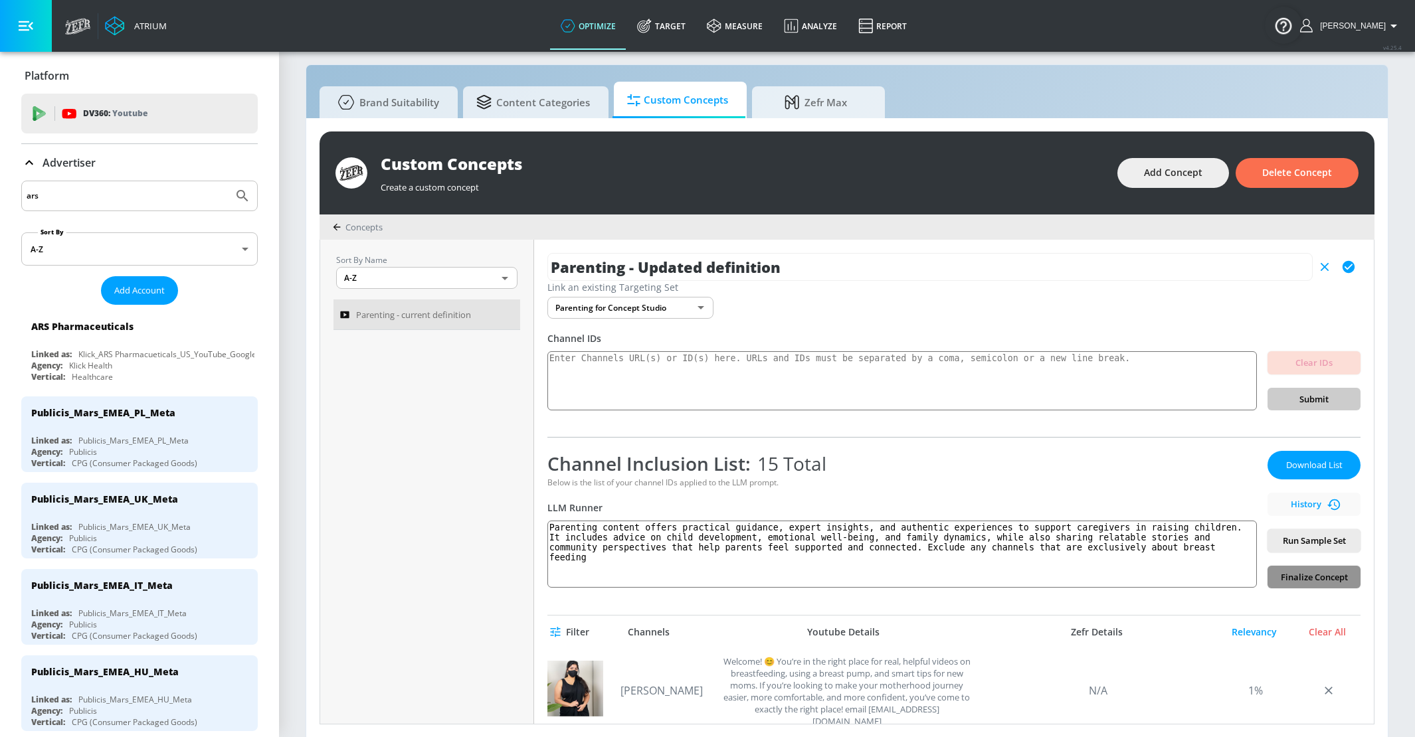
click at [1297, 580] on span "Finalize Concept" at bounding box center [1314, 577] width 72 height 15
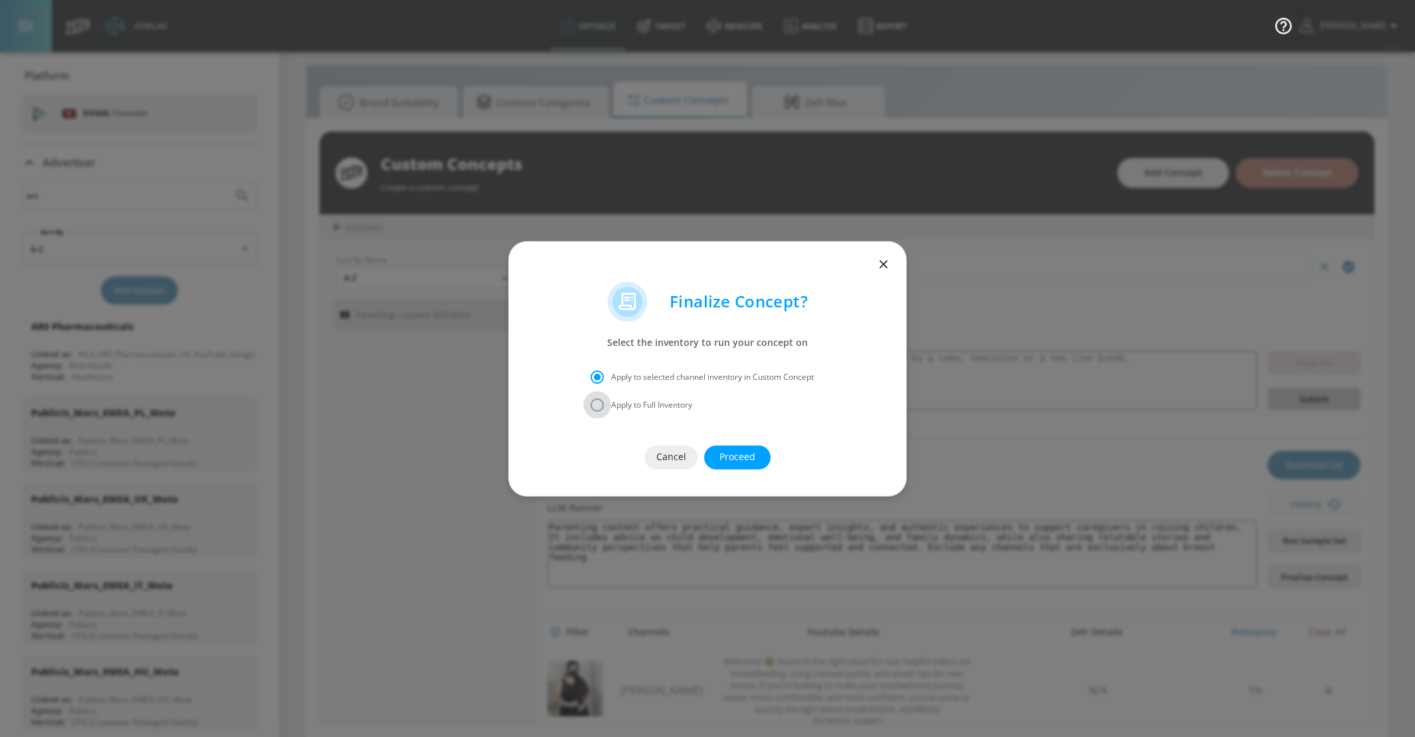
click at [598, 409] on input "Apply to Full Inventory" at bounding box center [597, 405] width 28 height 28
radio input "true"
click at [718, 461] on button "Proceed" at bounding box center [737, 458] width 66 height 24
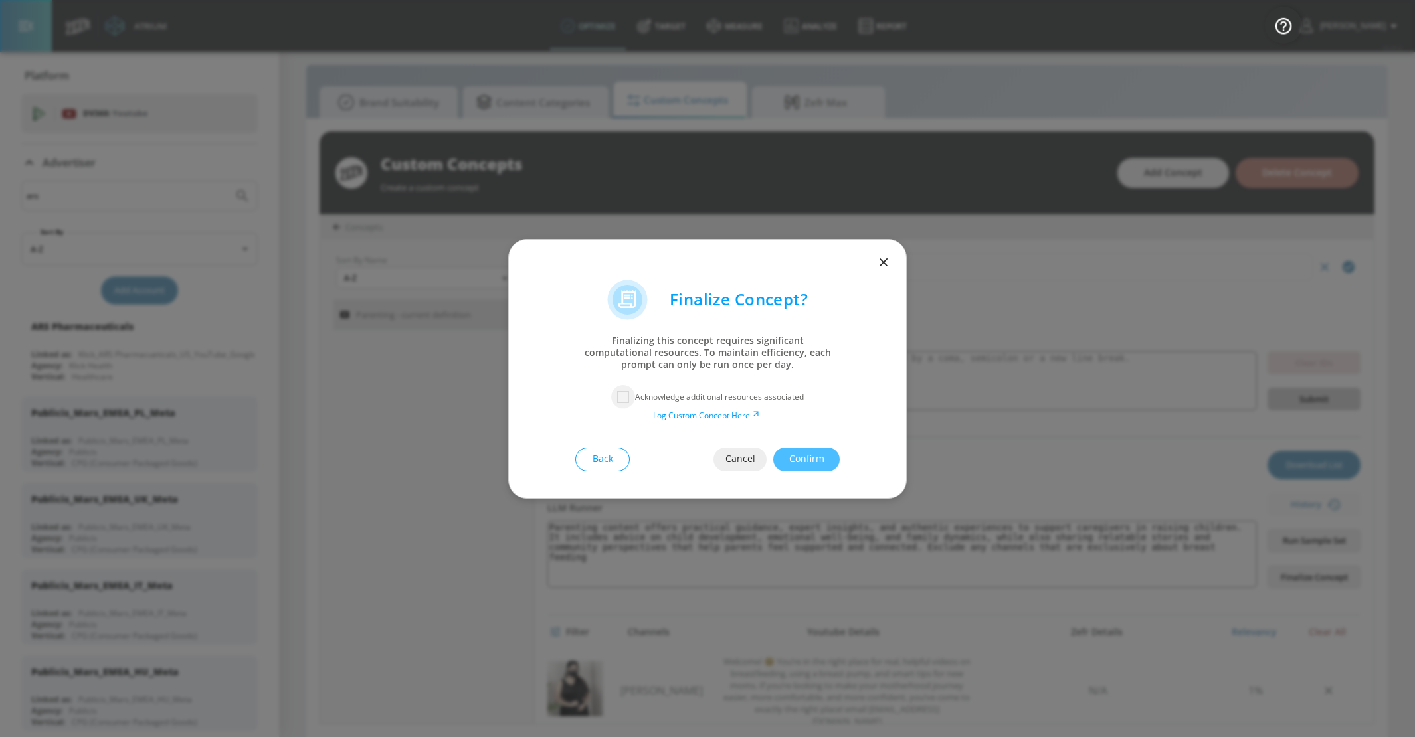
click at [617, 400] on input "checkbox" at bounding box center [623, 397] width 24 height 24
checkbox input "true"
click at [779, 460] on button "Confirm" at bounding box center [806, 460] width 66 height 24
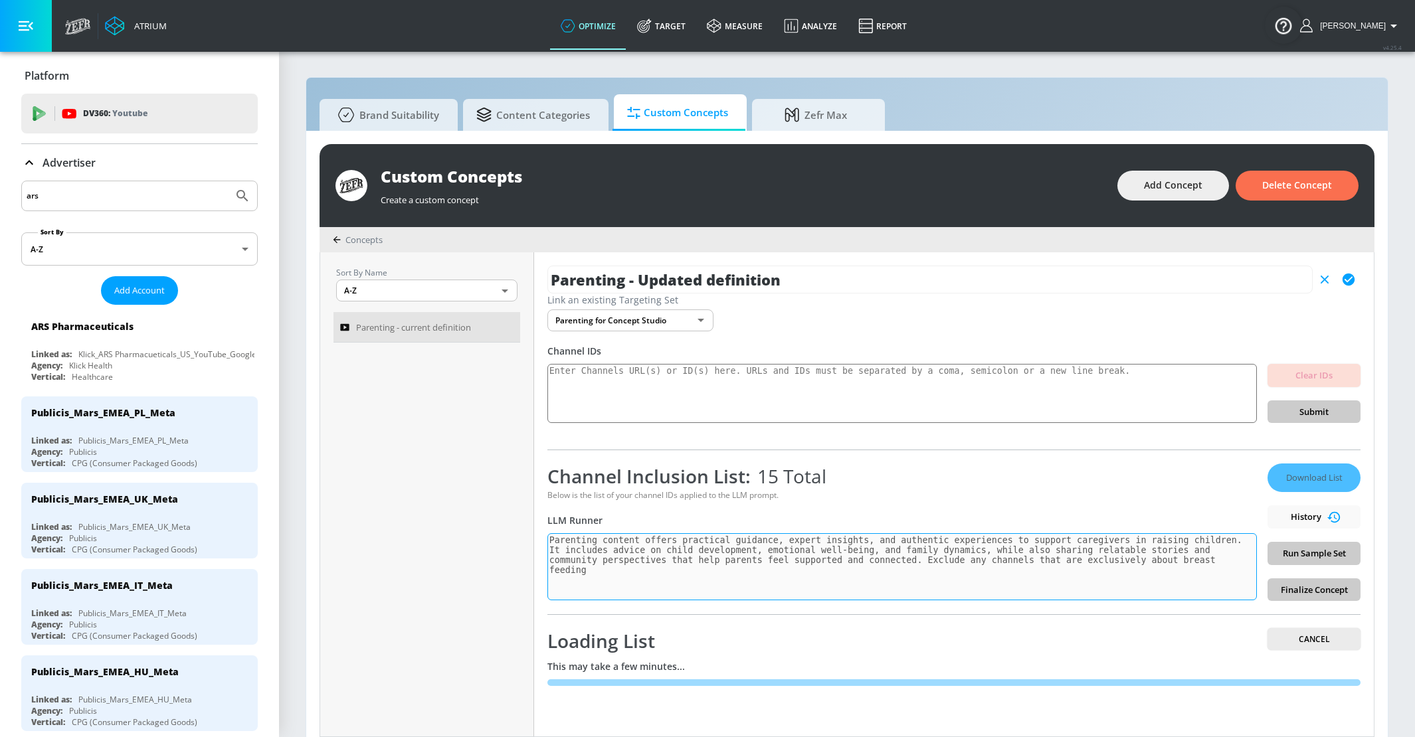
scroll to position [13, 0]
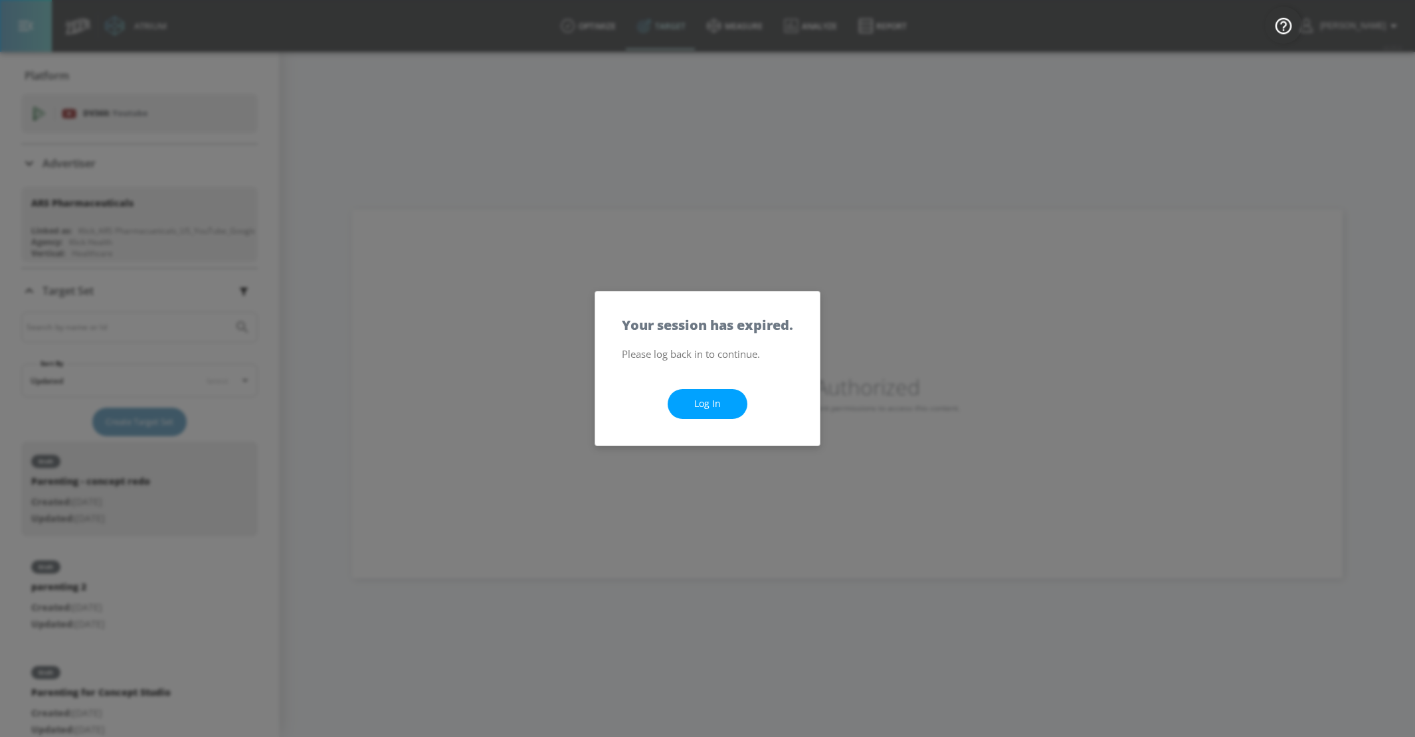
scroll to position [127, 0]
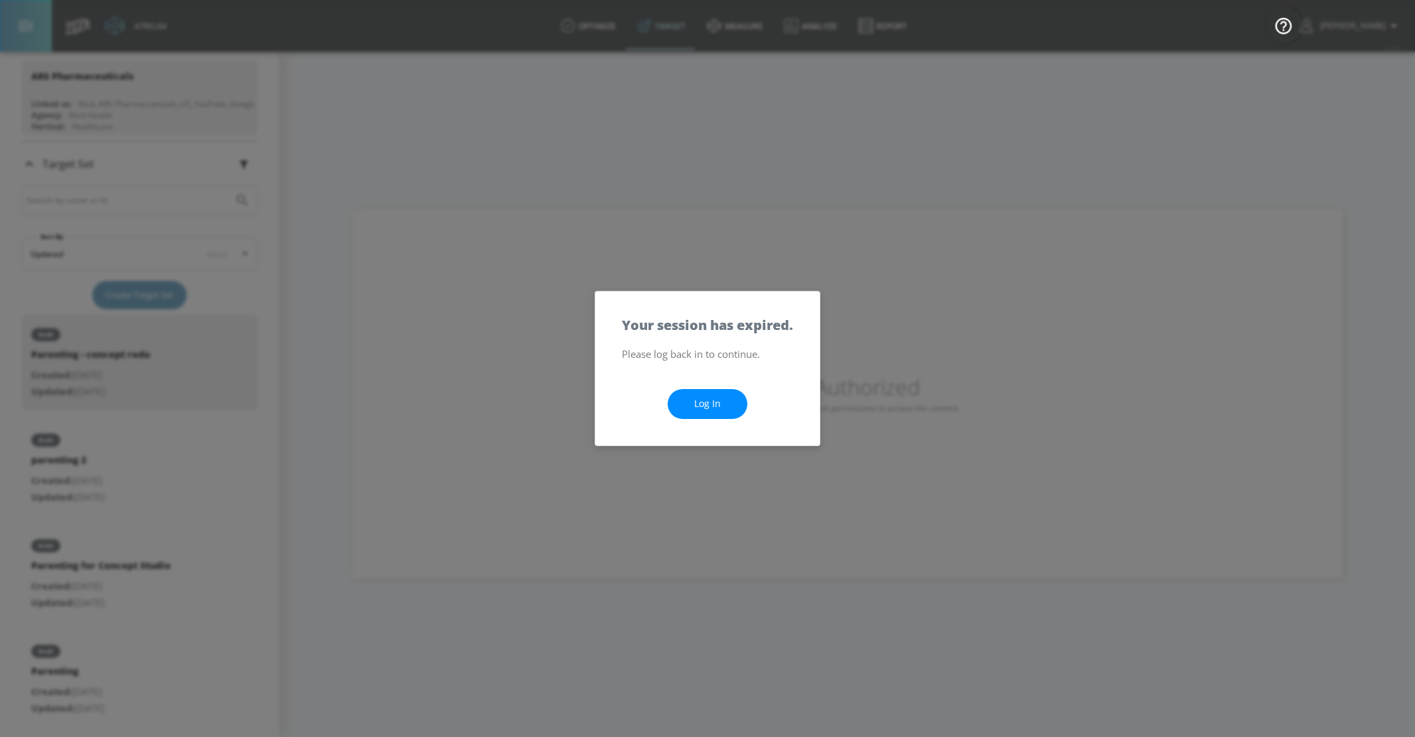
click at [687, 393] on link "Log In" at bounding box center [707, 404] width 80 height 30
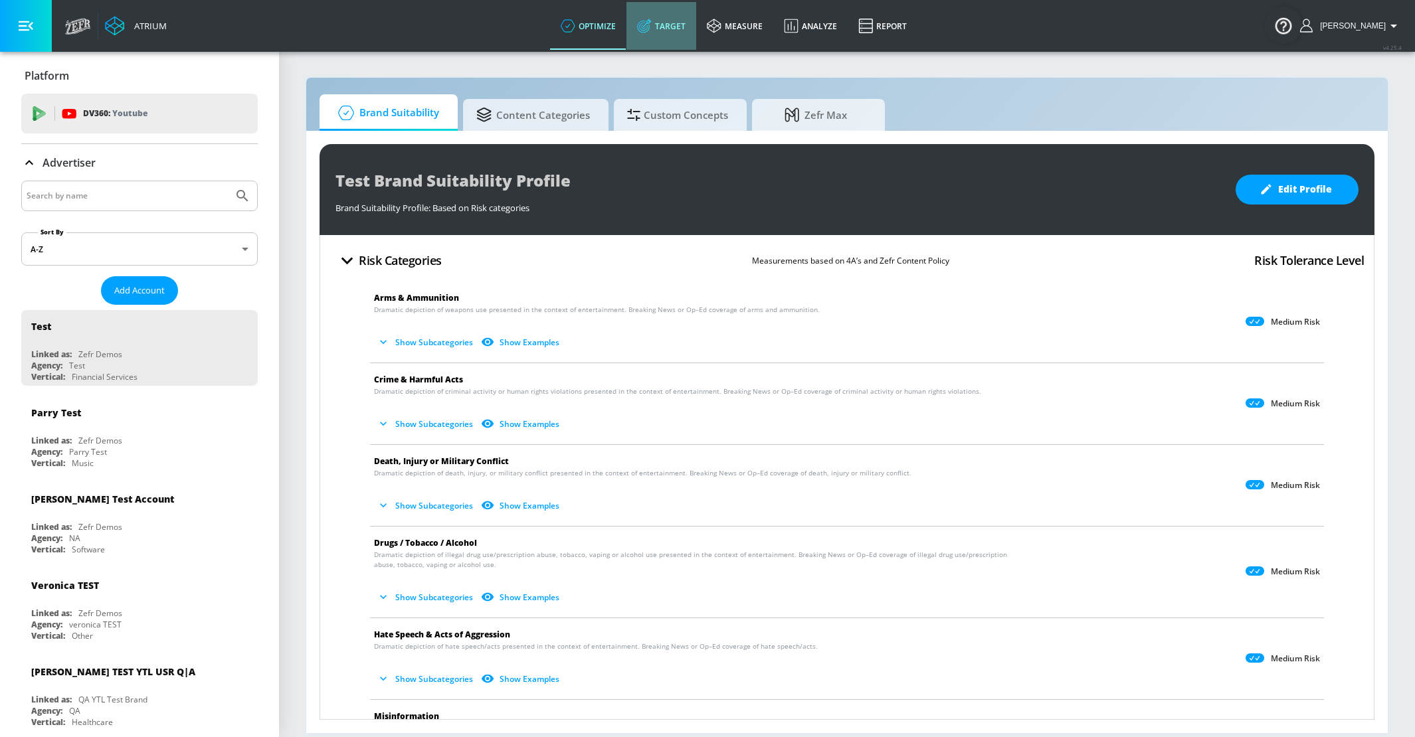
click at [652, 20] on icon at bounding box center [644, 26] width 15 height 15
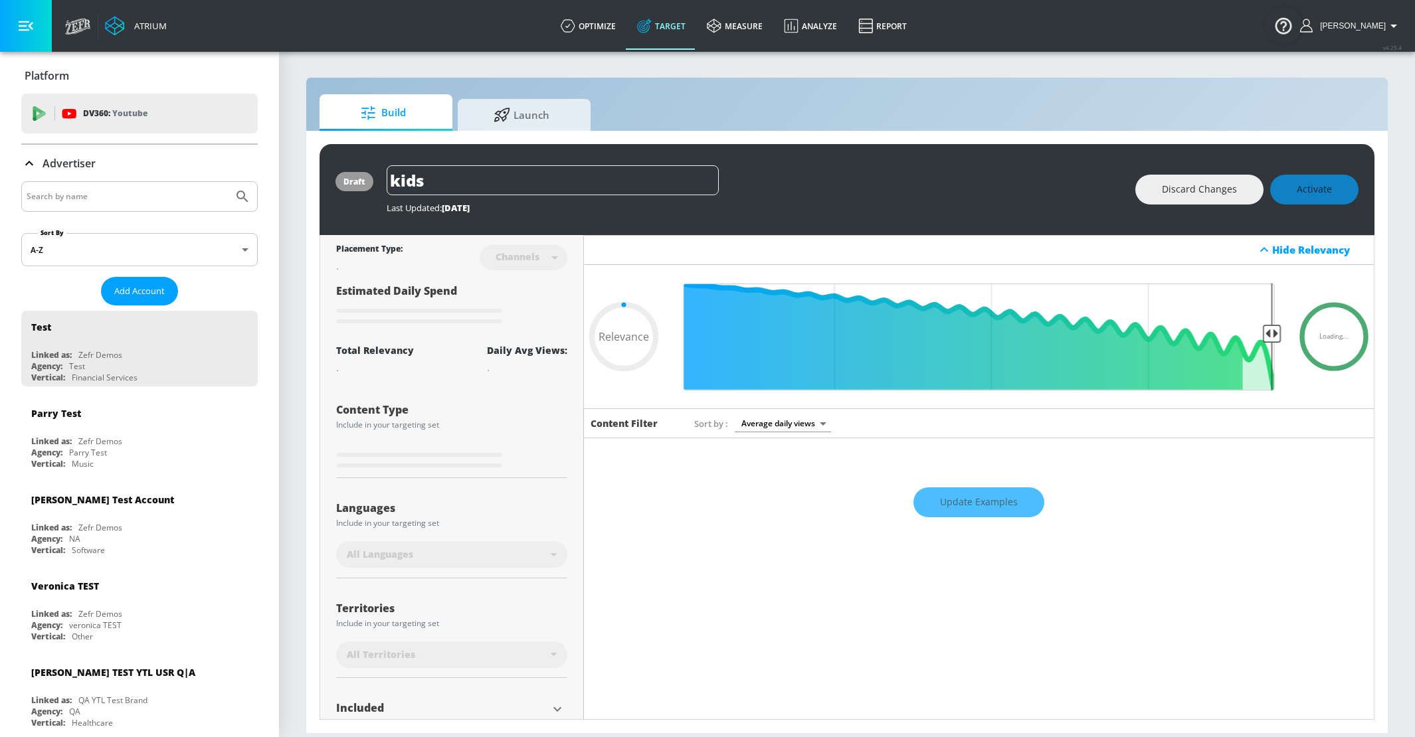
type input "0.59"
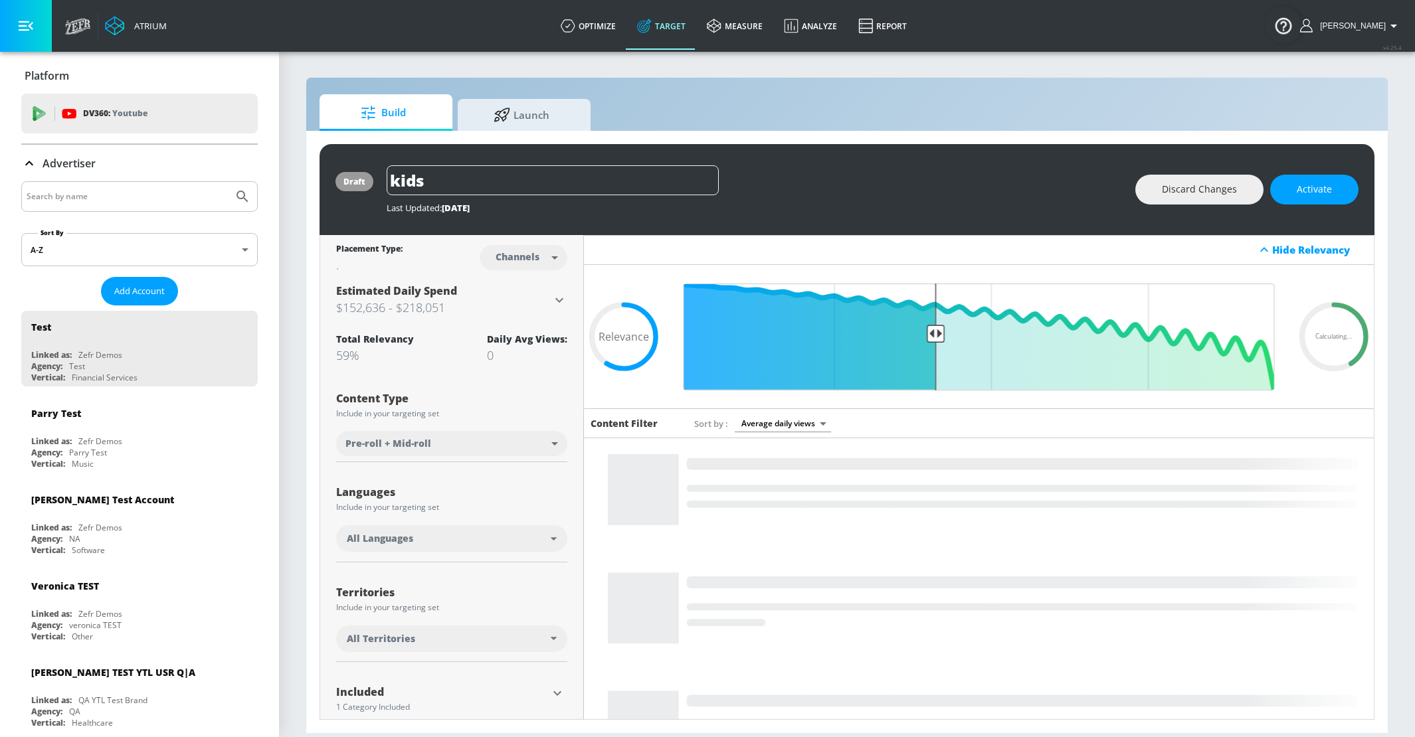
click at [78, 193] on input "Search by name" at bounding box center [127, 196] width 201 height 17
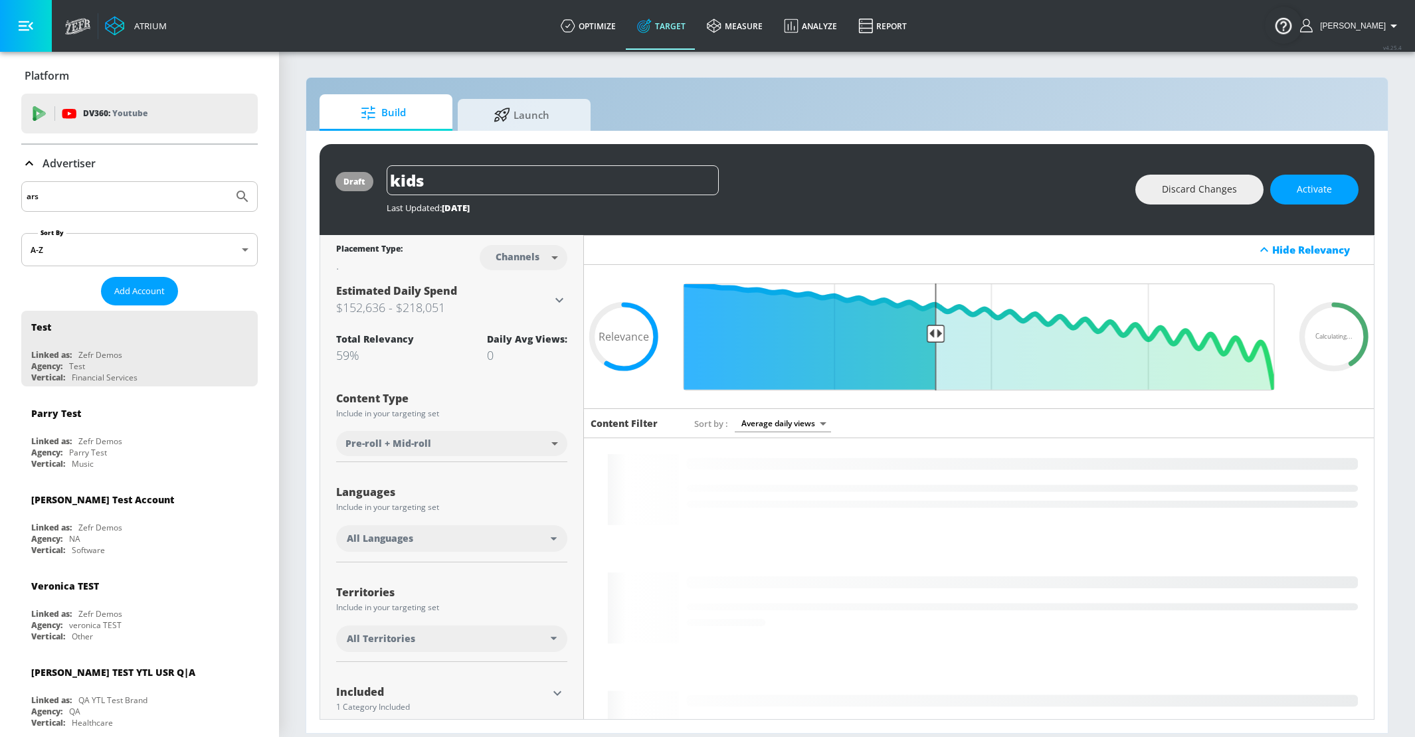
type input "ars"
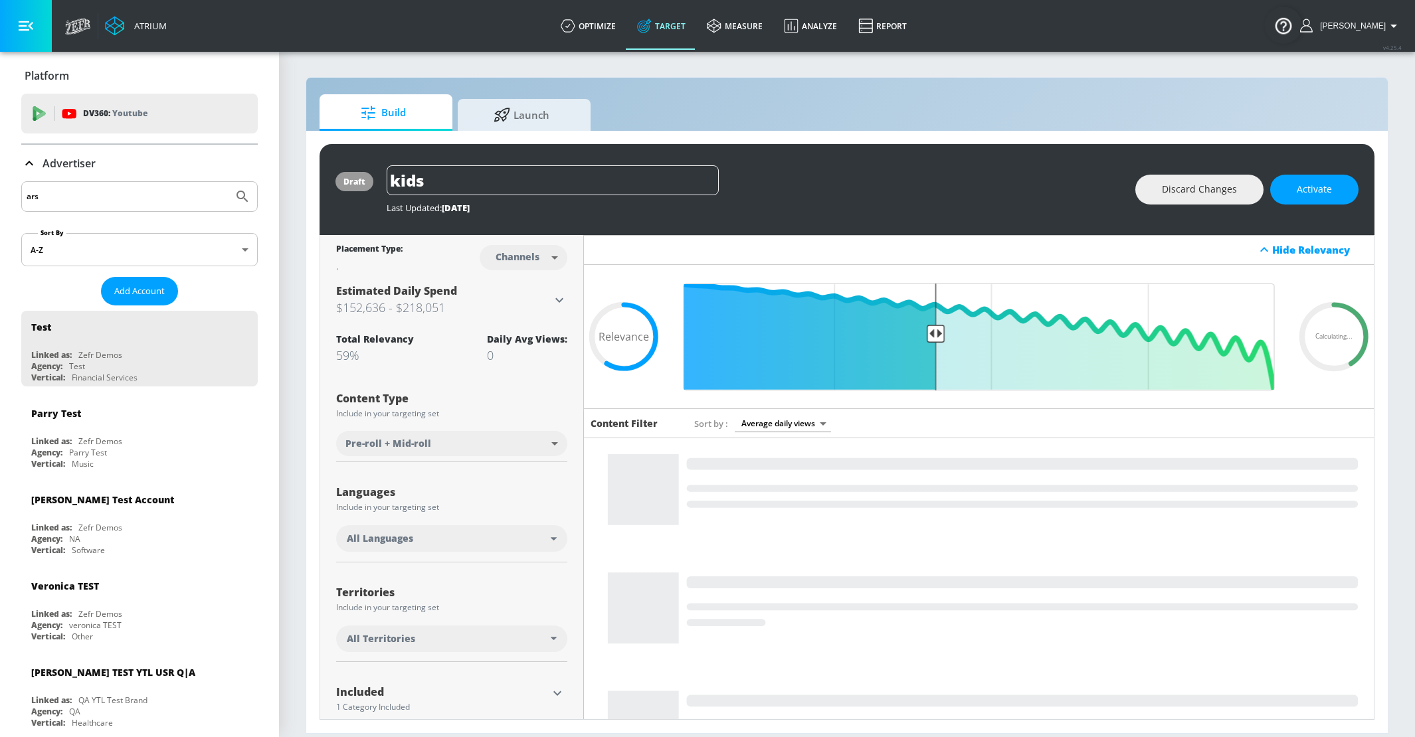
click at [240, 199] on icon "Submit Search" at bounding box center [242, 197] width 16 height 16
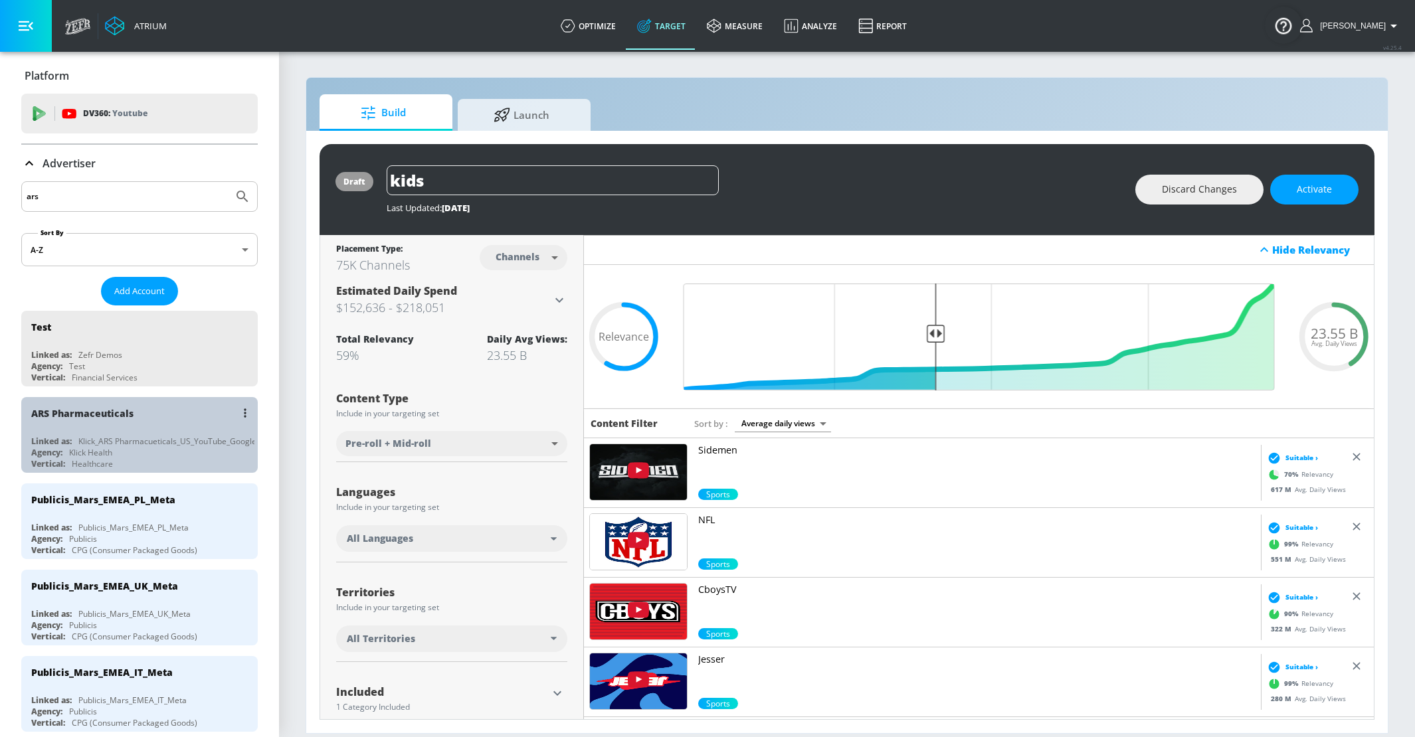
click at [165, 405] on div "ARS Pharmaceuticals" at bounding box center [142, 413] width 223 height 32
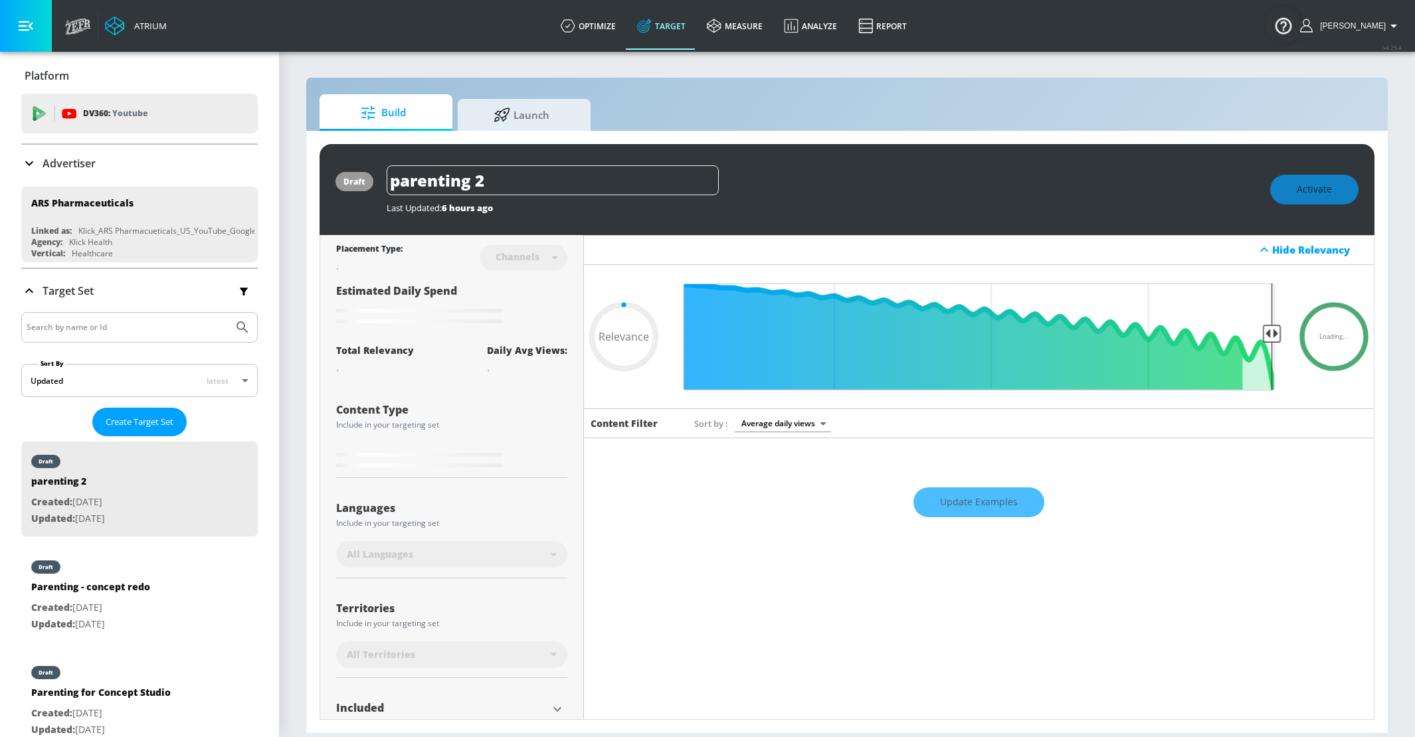
type input "0.7"
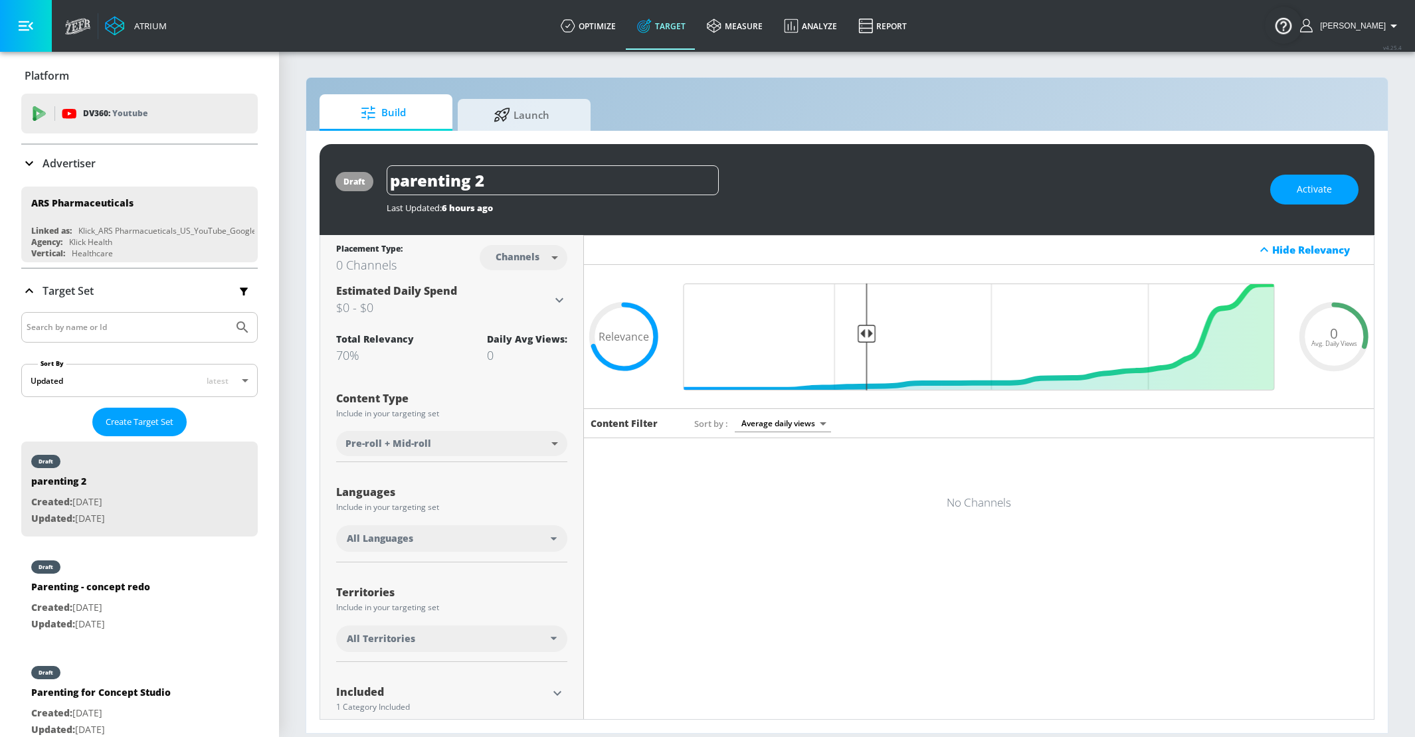
scroll to position [90, 0]
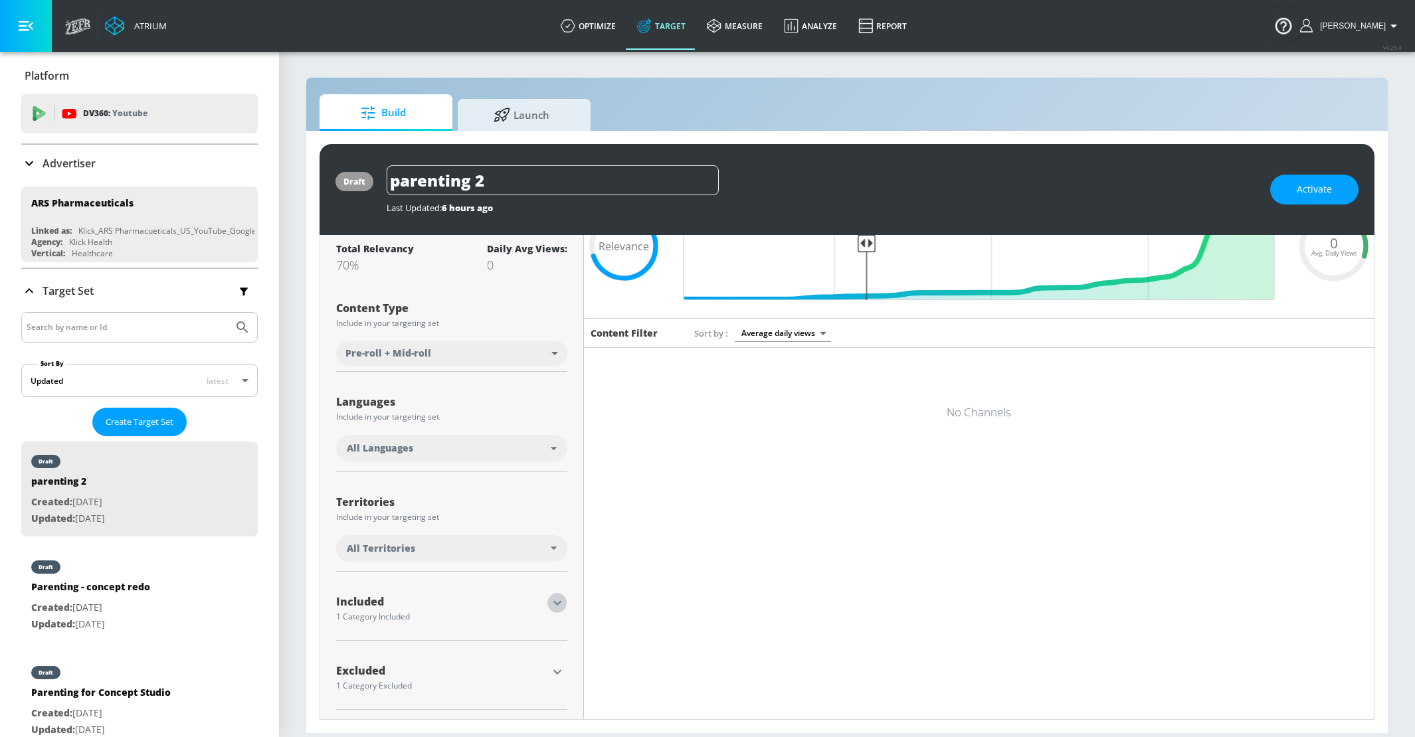
click at [559, 606] on icon "button" at bounding box center [557, 603] width 16 height 16
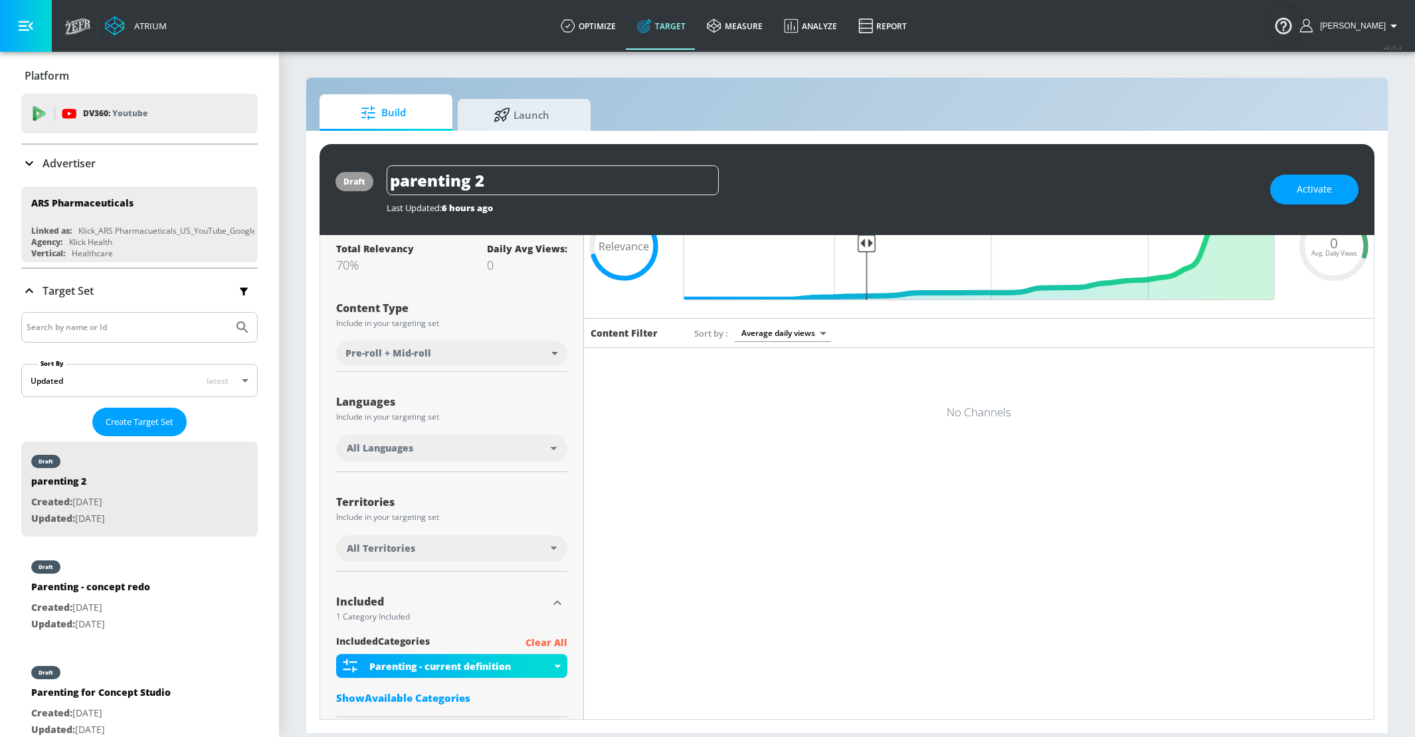
scroll to position [0, 0]
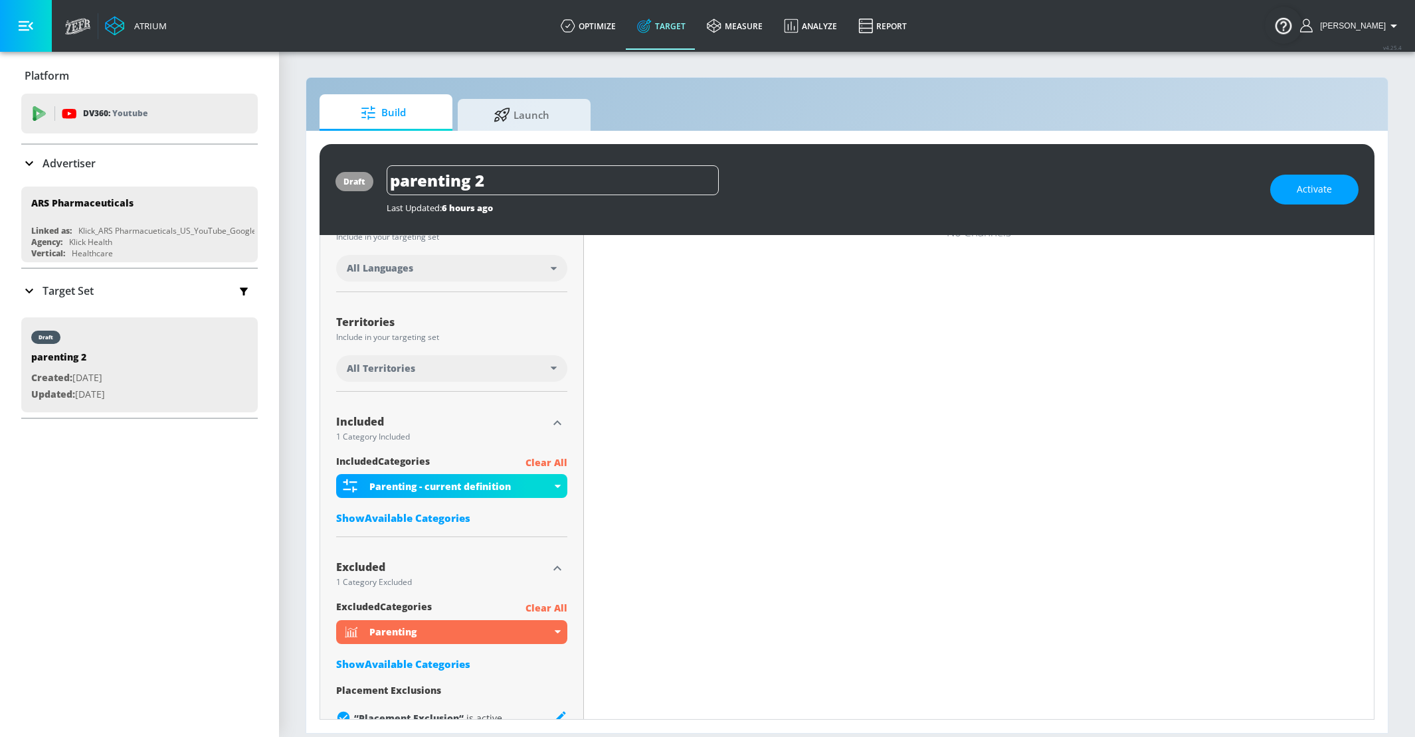
scroll to position [301, 0]
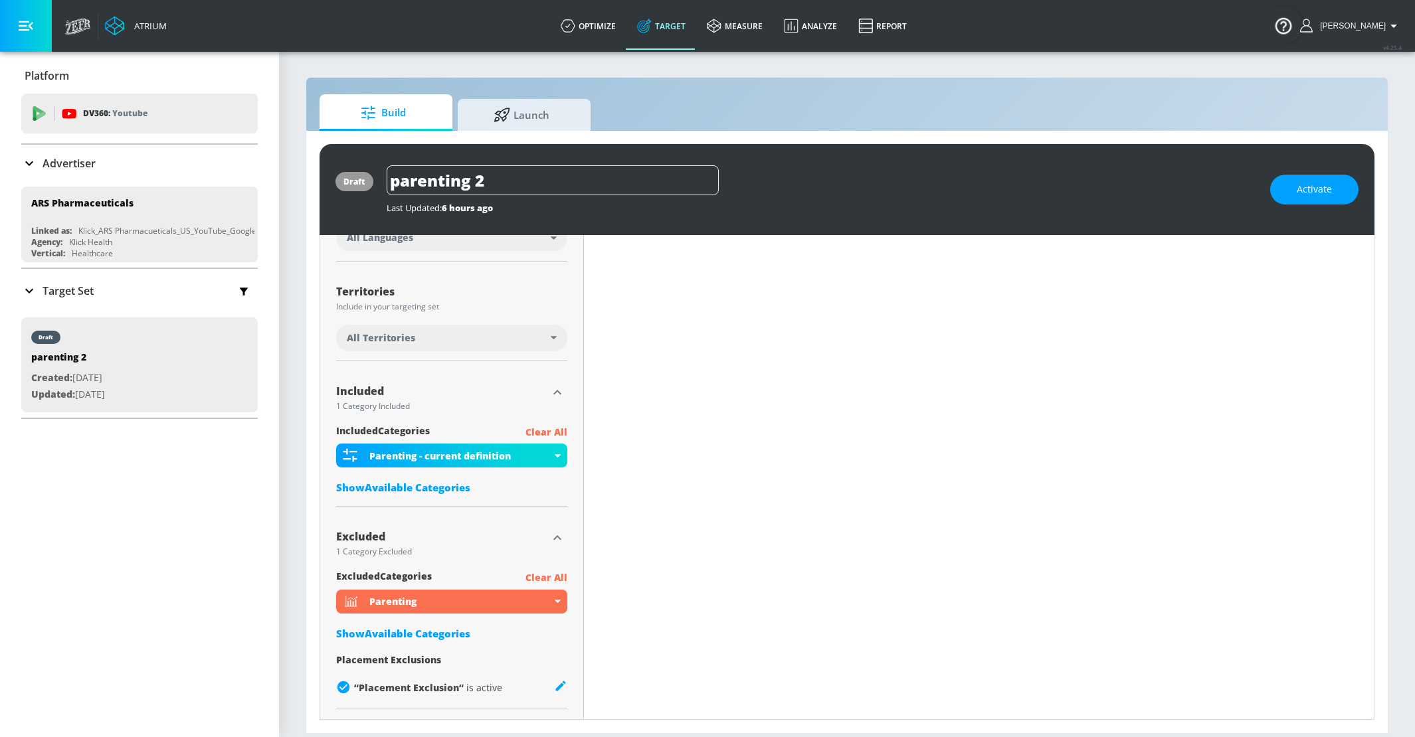
click at [557, 575] on p "Clear All" at bounding box center [546, 578] width 42 height 17
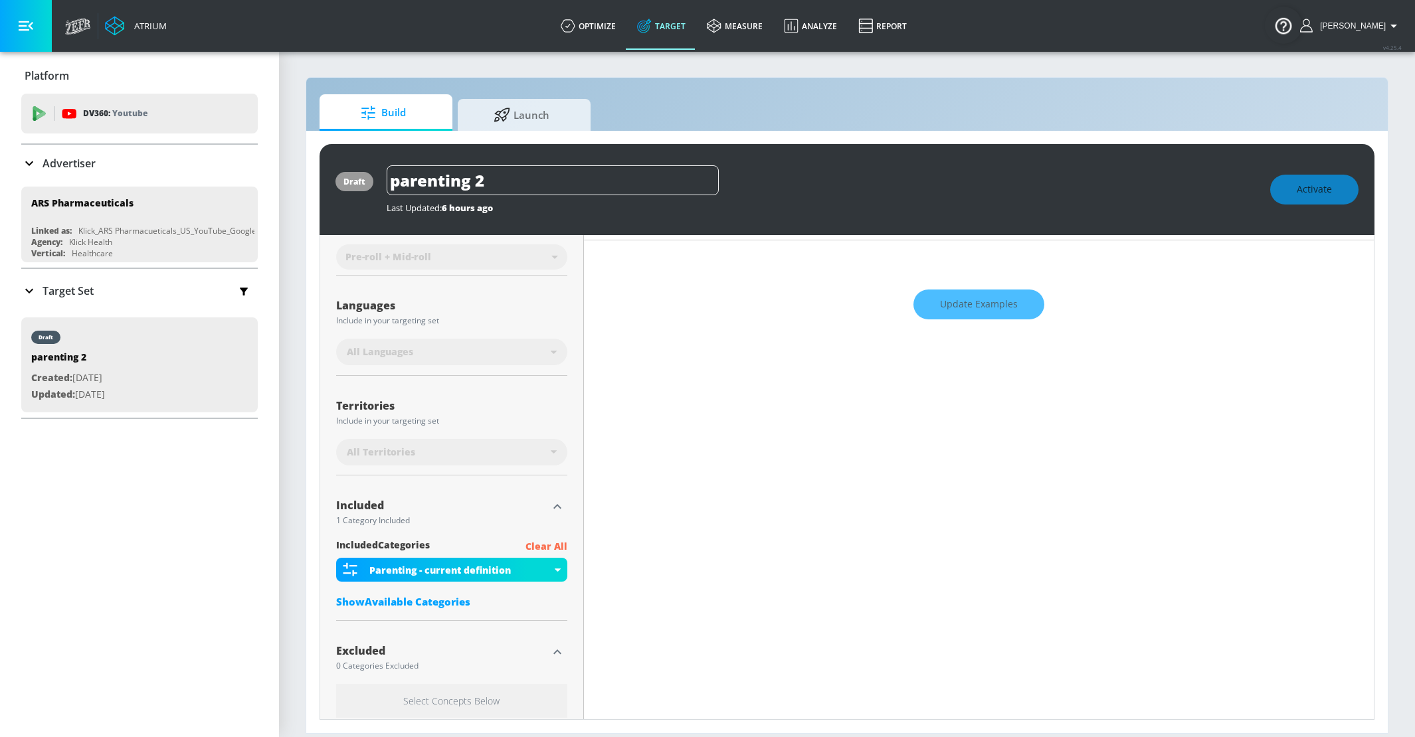
scroll to position [0, 0]
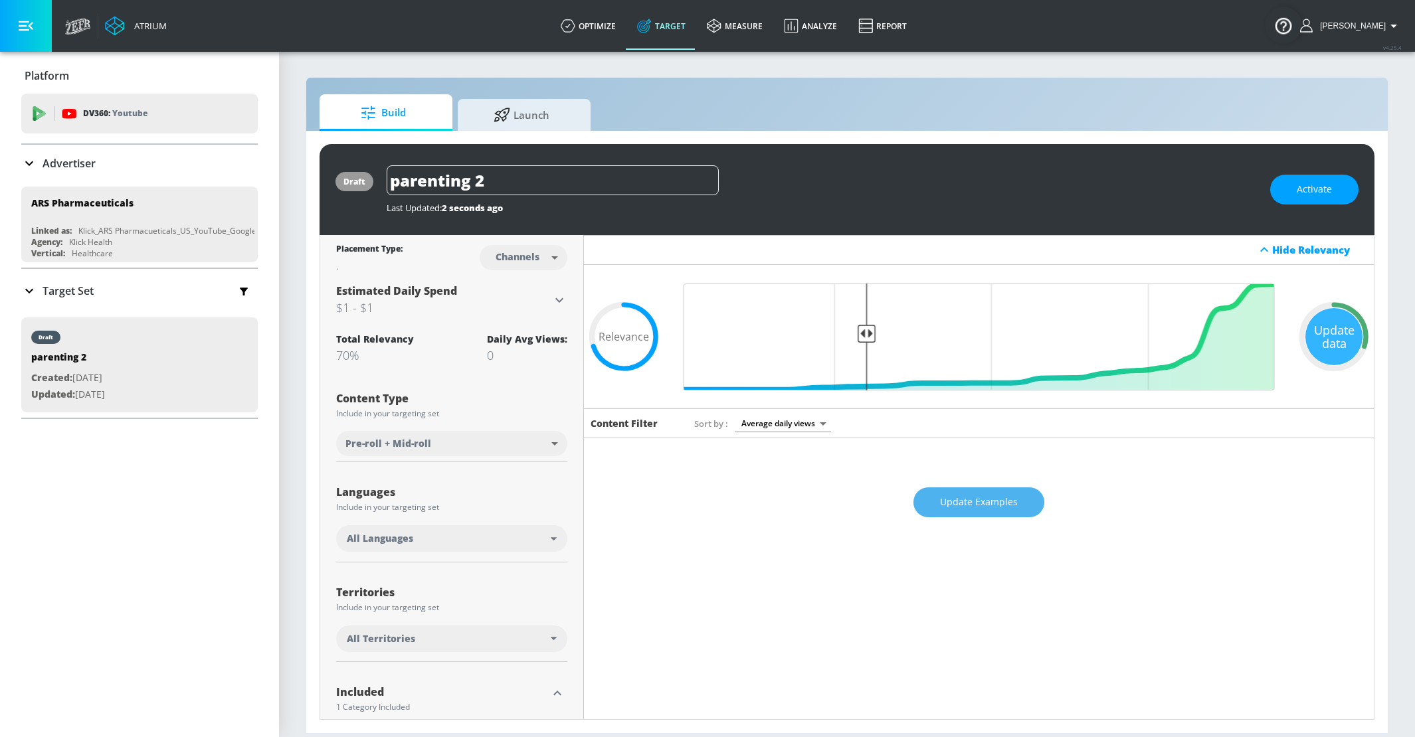
click at [978, 499] on span "Update Examples" at bounding box center [979, 502] width 78 height 17
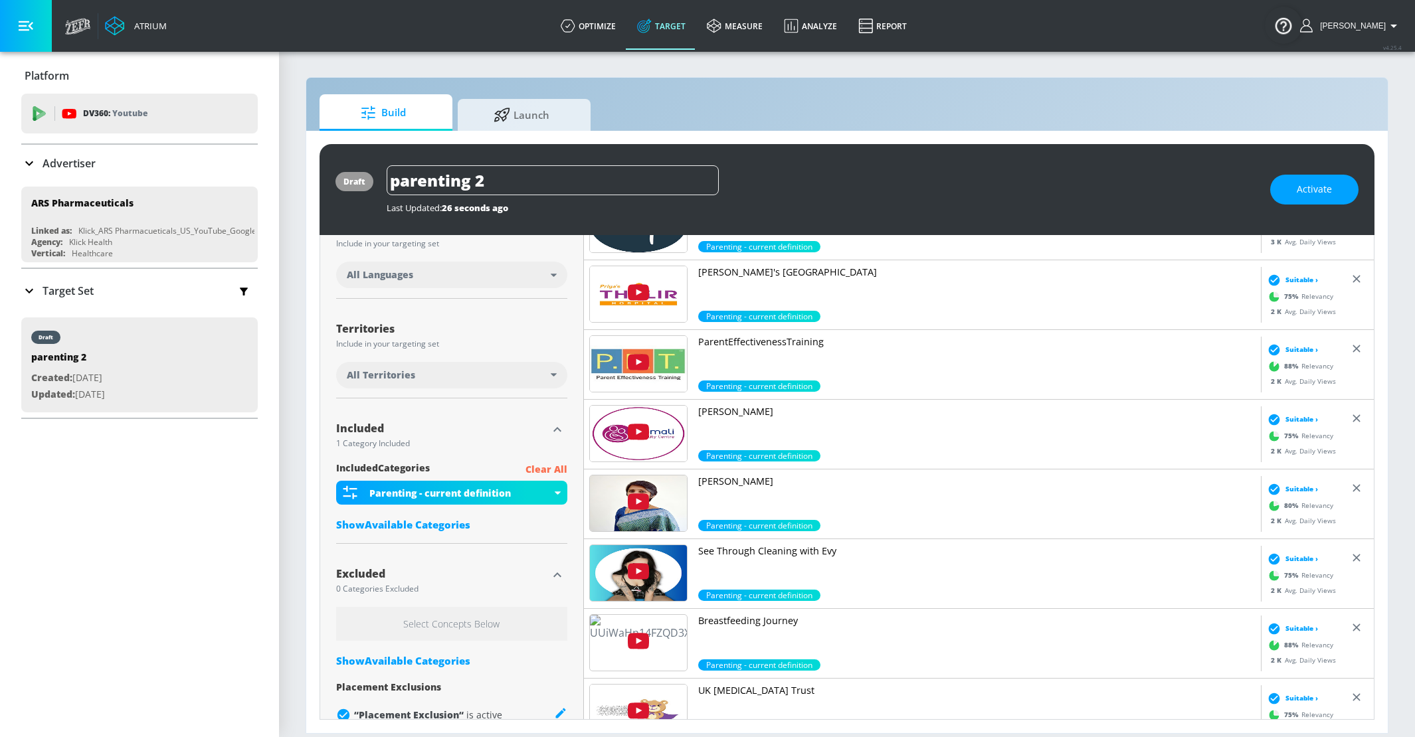
scroll to position [292, 0]
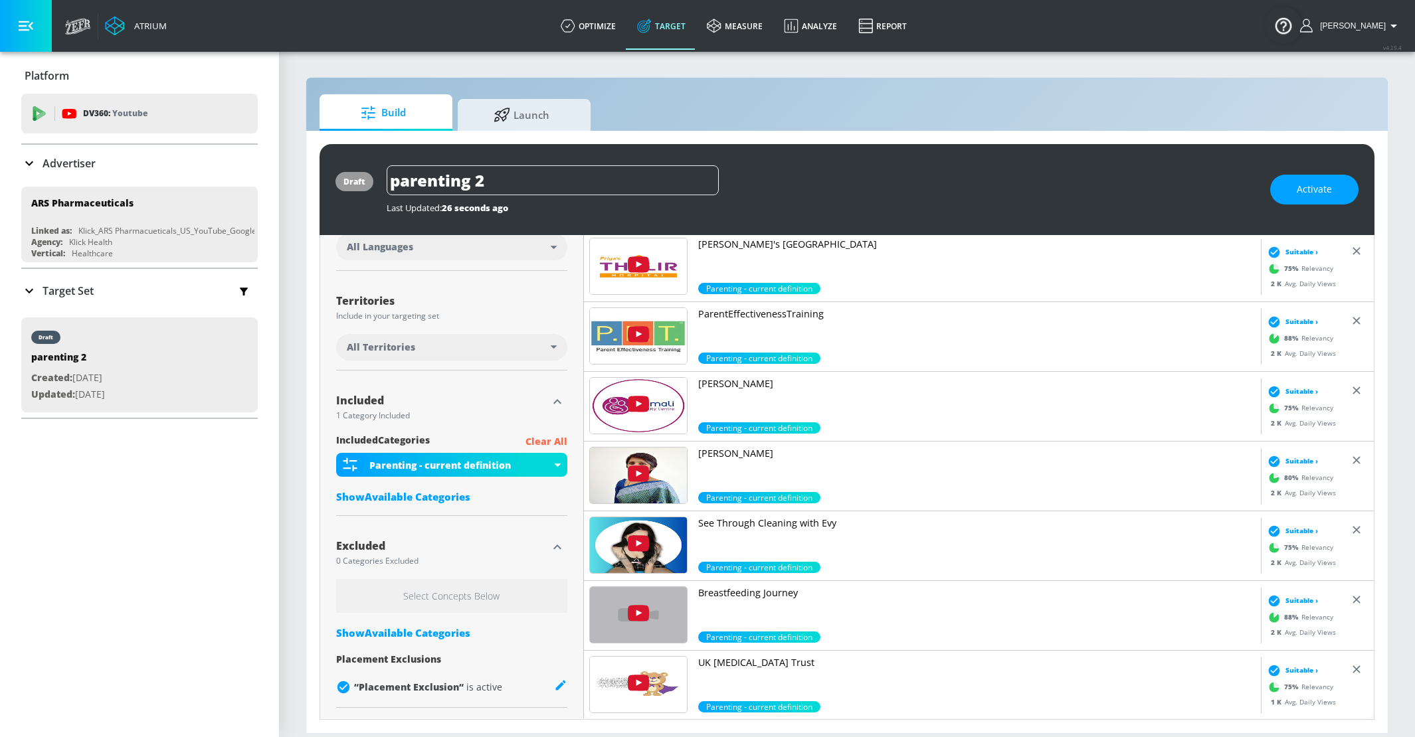
click at [784, 522] on p "See Through Cleaning with Evy" at bounding box center [976, 523] width 557 height 13
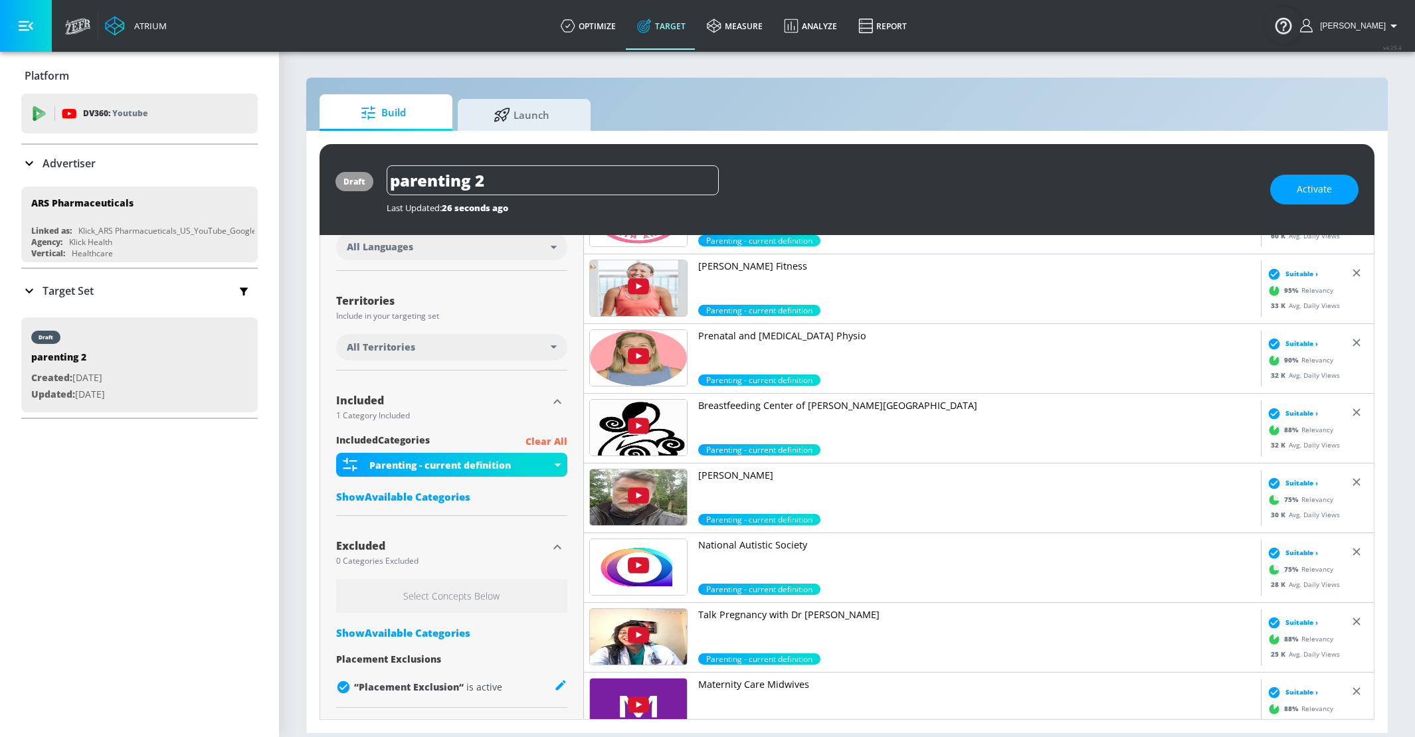
scroll to position [1647, 0]
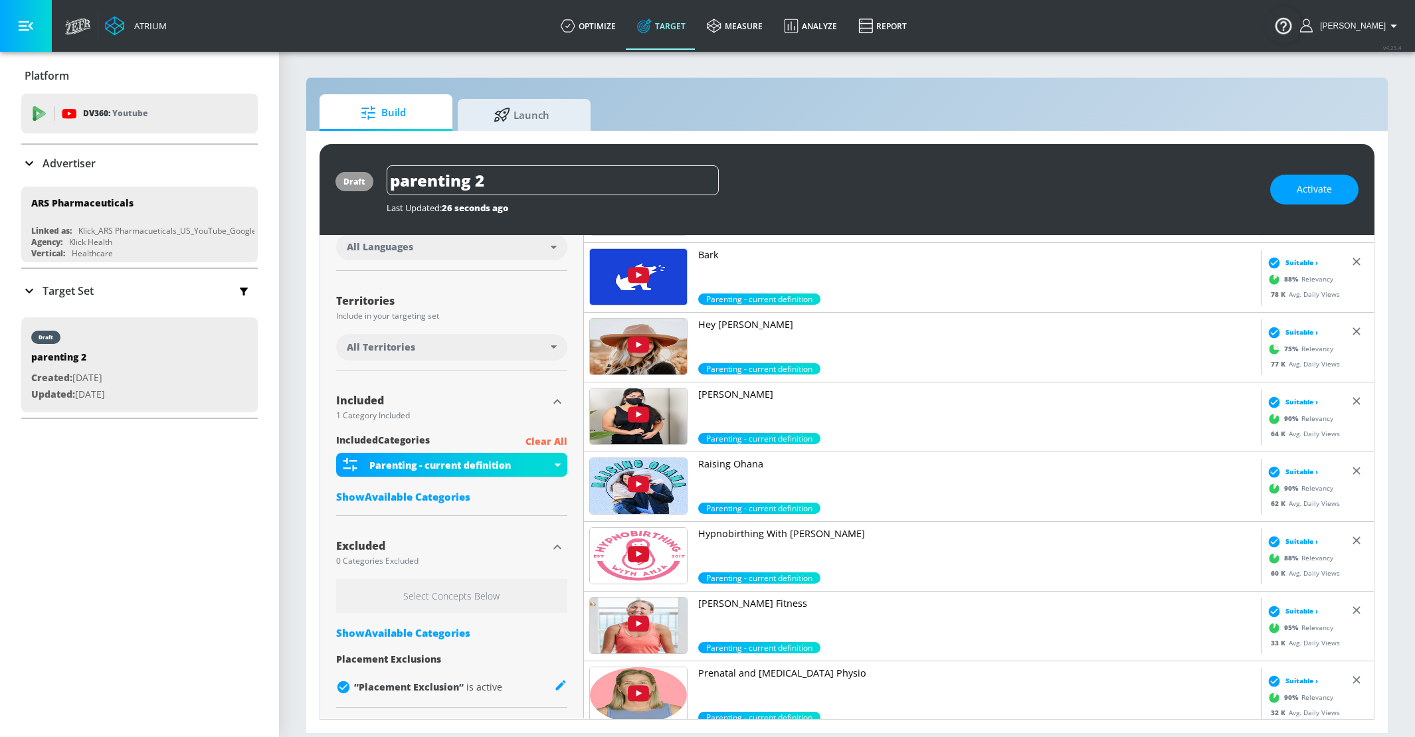
click at [733, 393] on p "[PERSON_NAME]" at bounding box center [976, 394] width 557 height 13
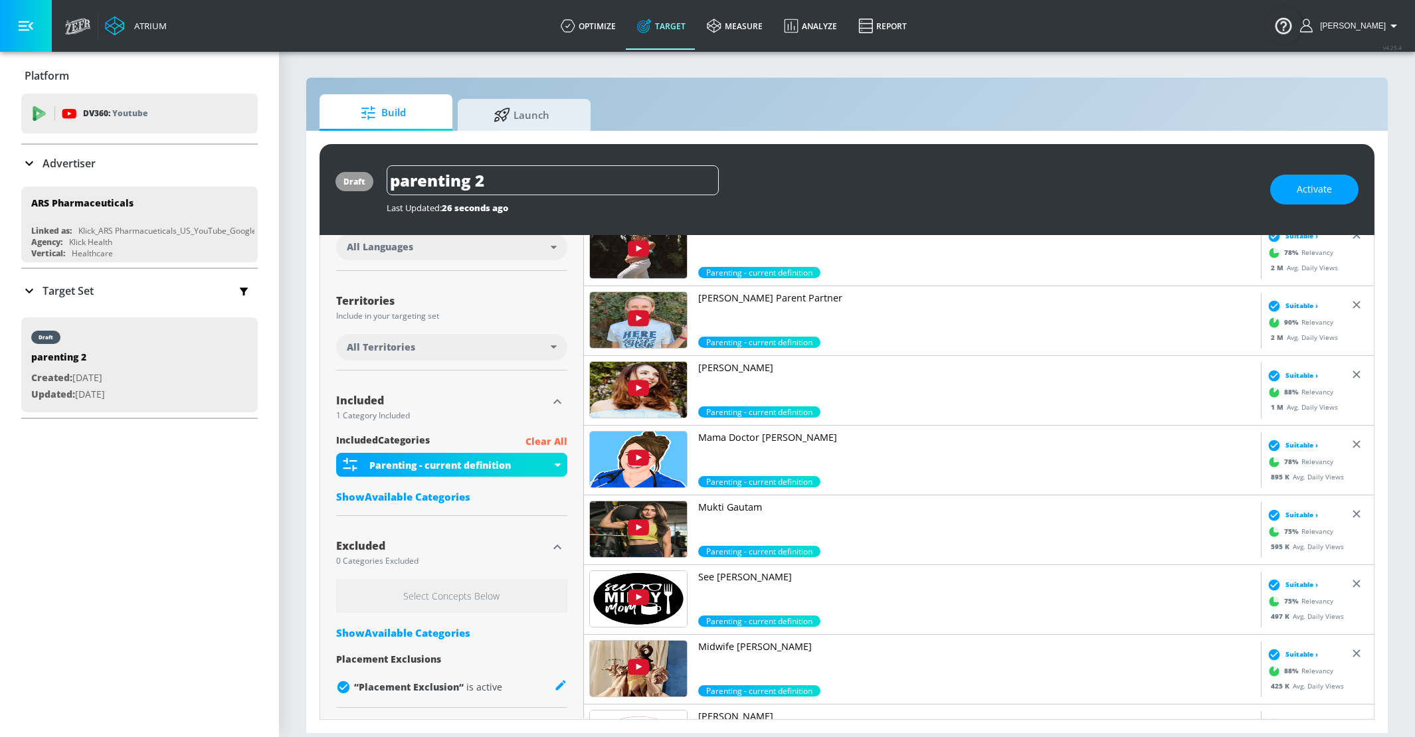
scroll to position [0, 0]
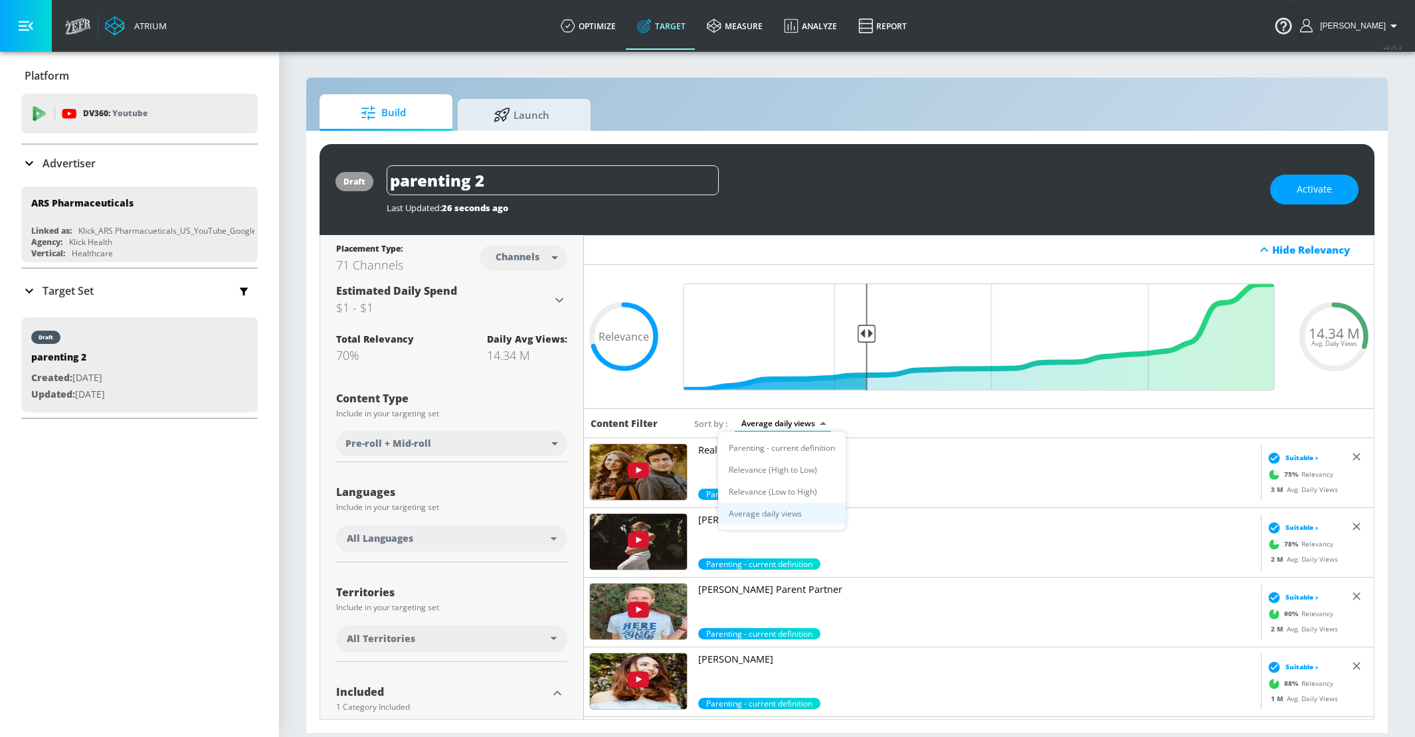
click at [814, 418] on body "Atrium optimize Target measure Analyze Report optimize Target measure Analyze R…" at bounding box center [707, 368] width 1415 height 737
click at [807, 448] on li "Parenting - current definition" at bounding box center [782, 448] width 128 height 22
type input "ac0b2ecb-c4e2-41c7-815c-c4b80206575a"
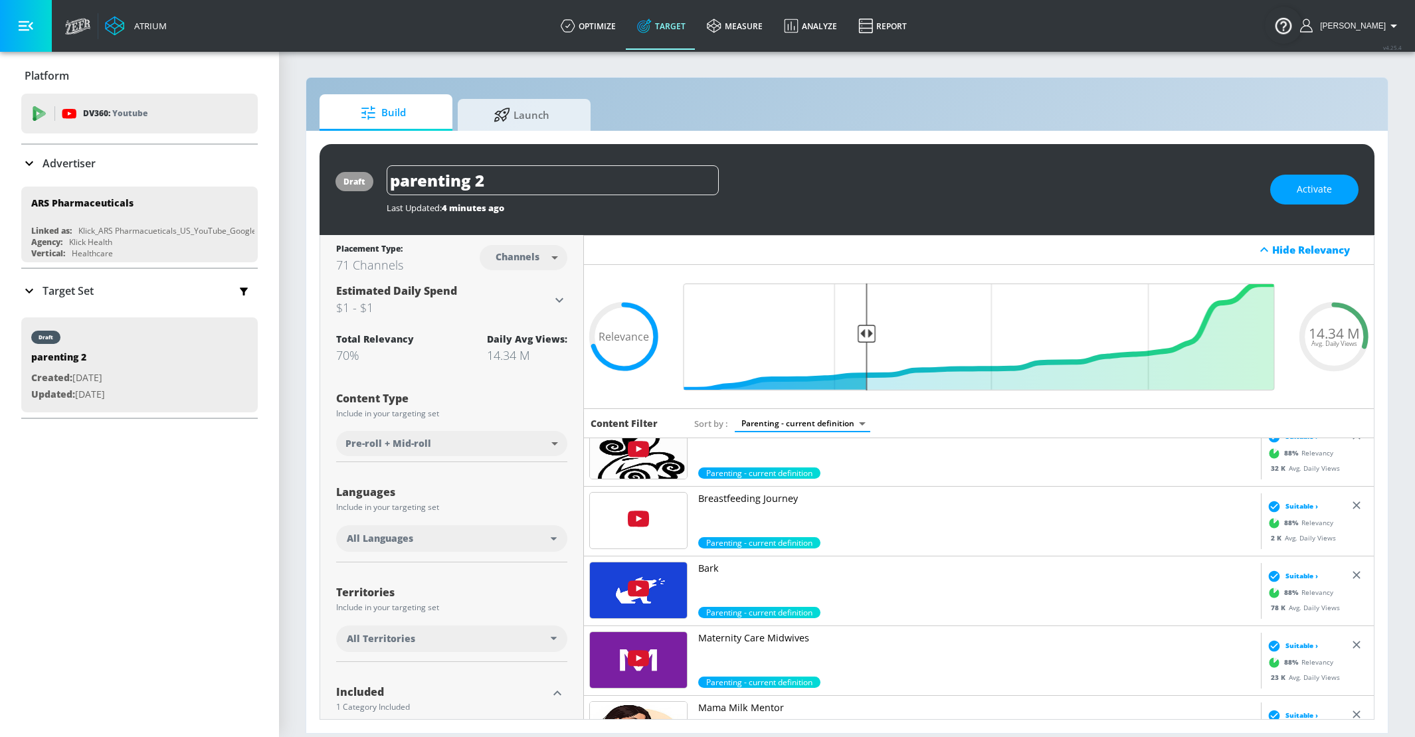
scroll to position [1188, 0]
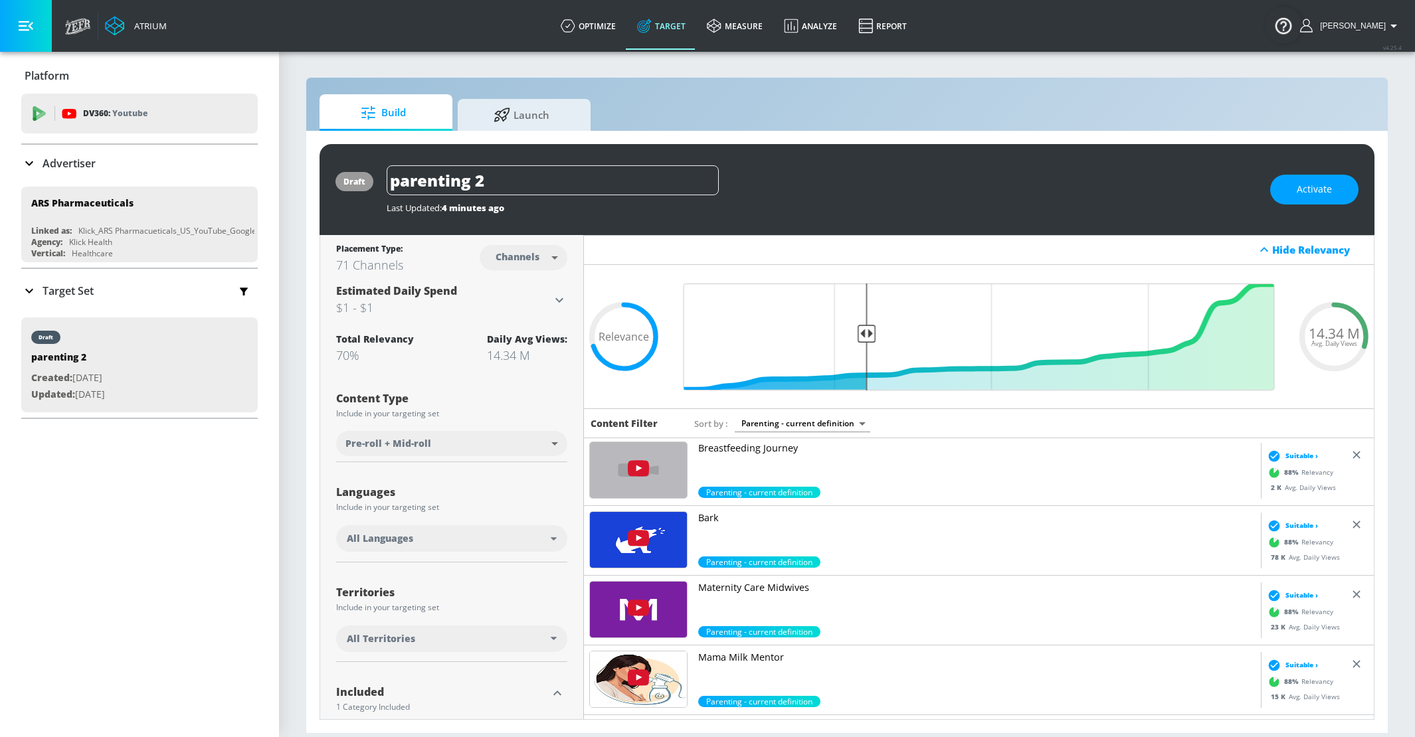
click at [743, 663] on link "Mama Milk Mentor" at bounding box center [976, 673] width 557 height 45
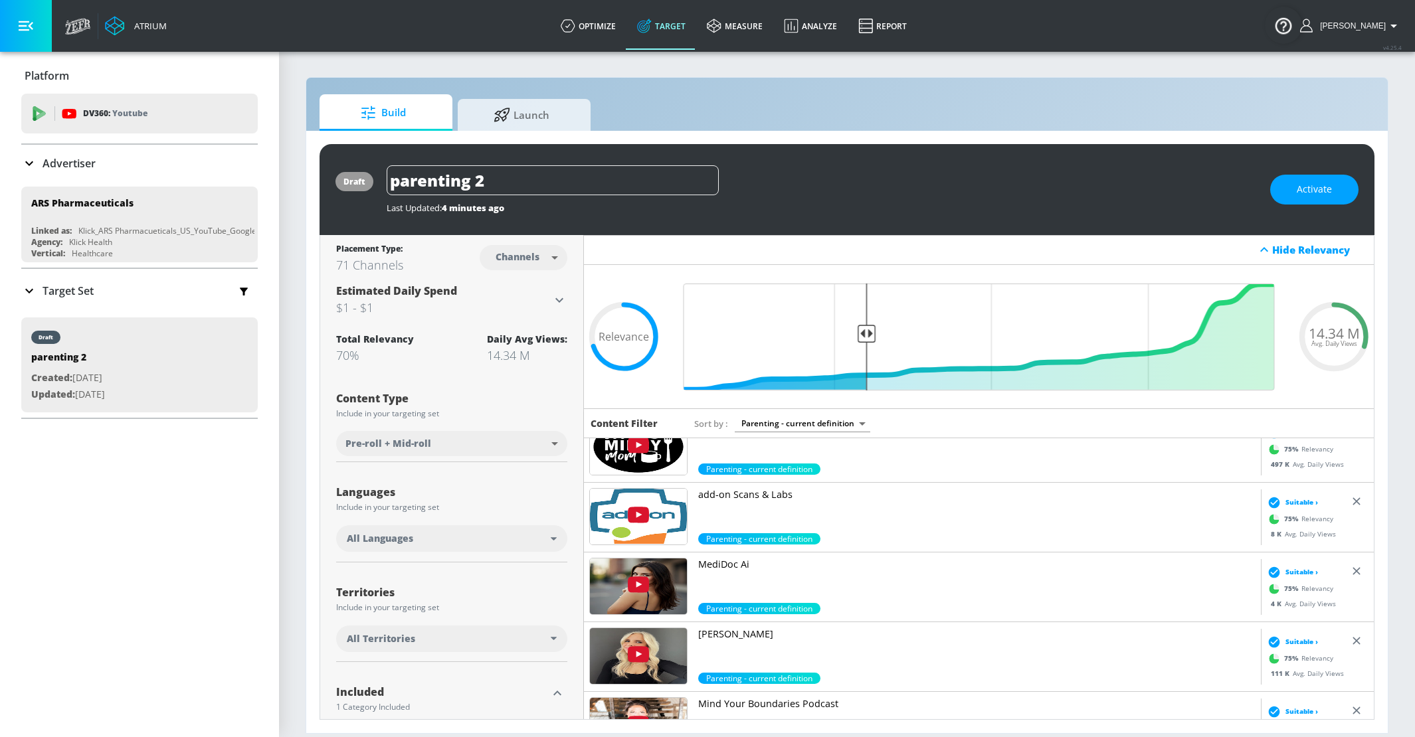
scroll to position [4135, 0]
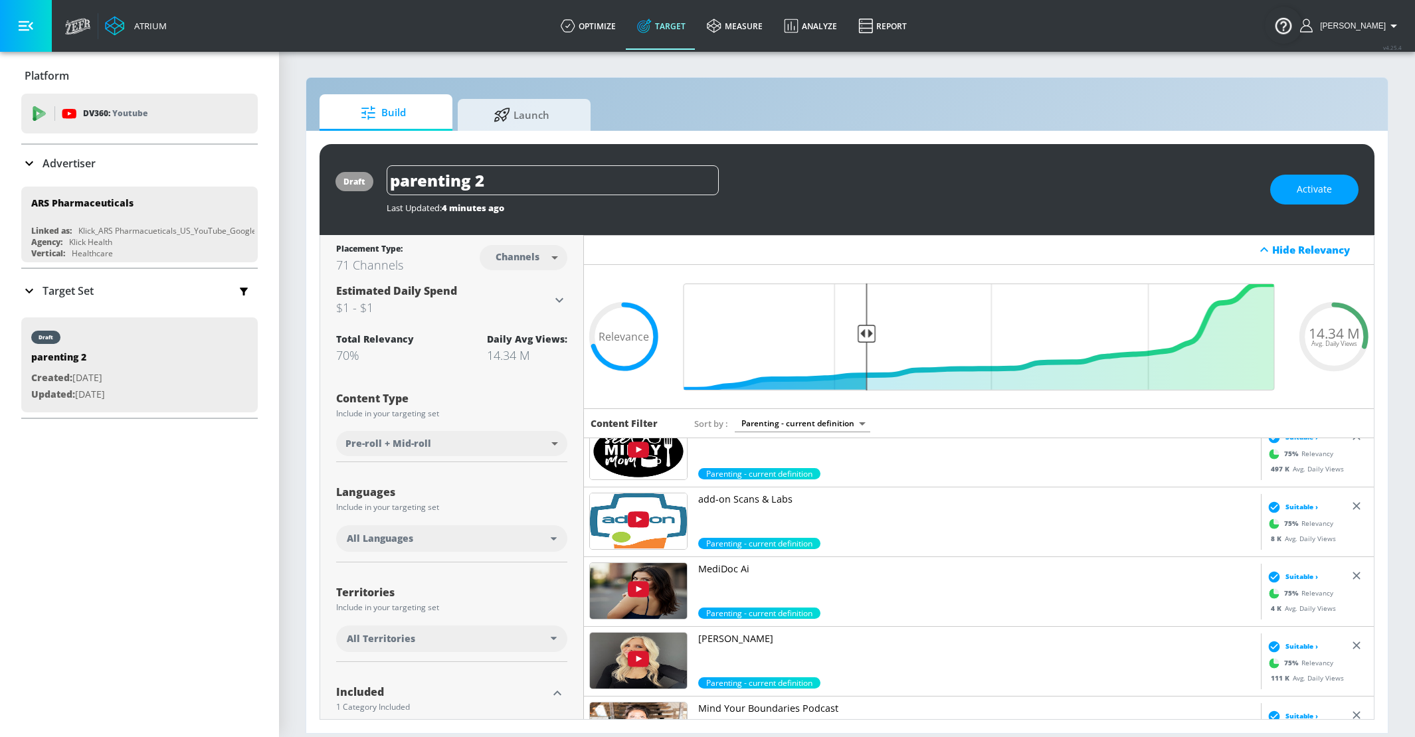
click at [723, 565] on p "MediDoc Ai" at bounding box center [976, 569] width 557 height 13
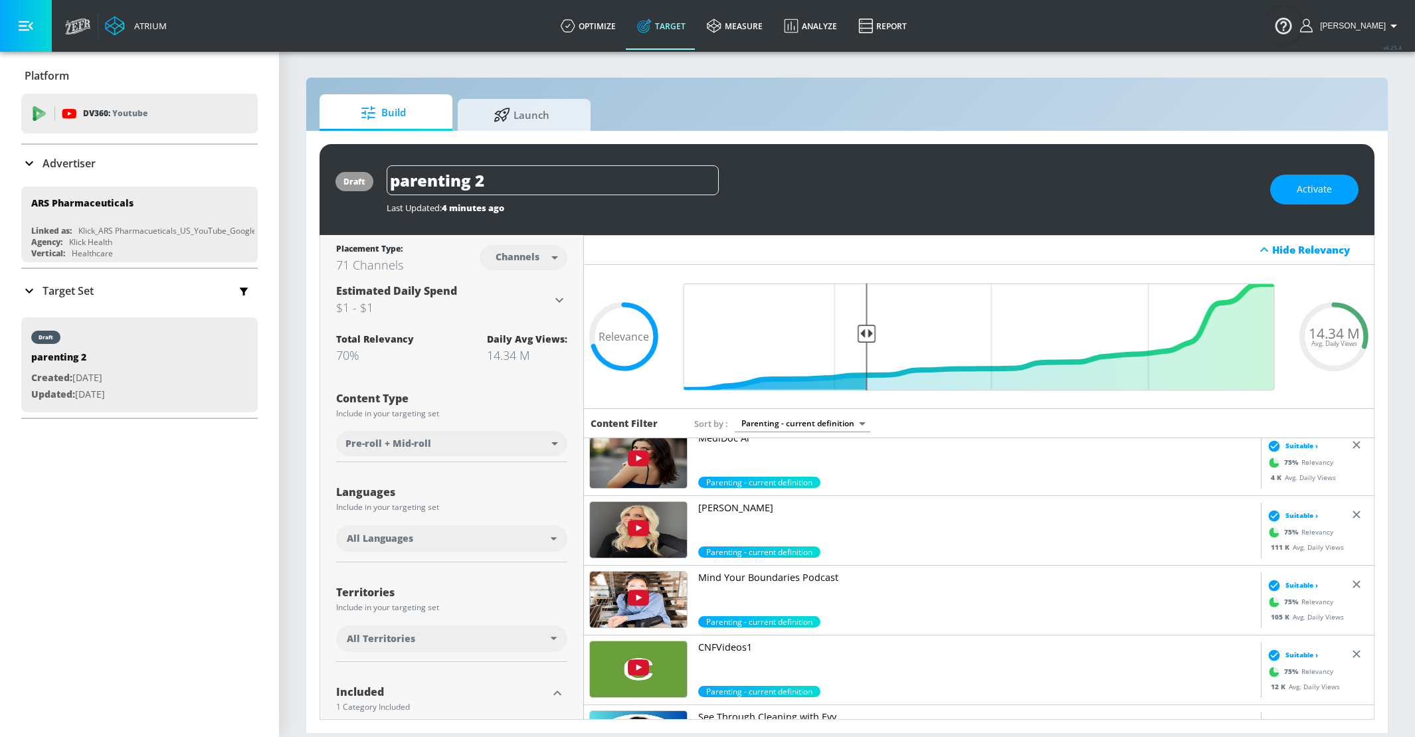
scroll to position [4378, 0]
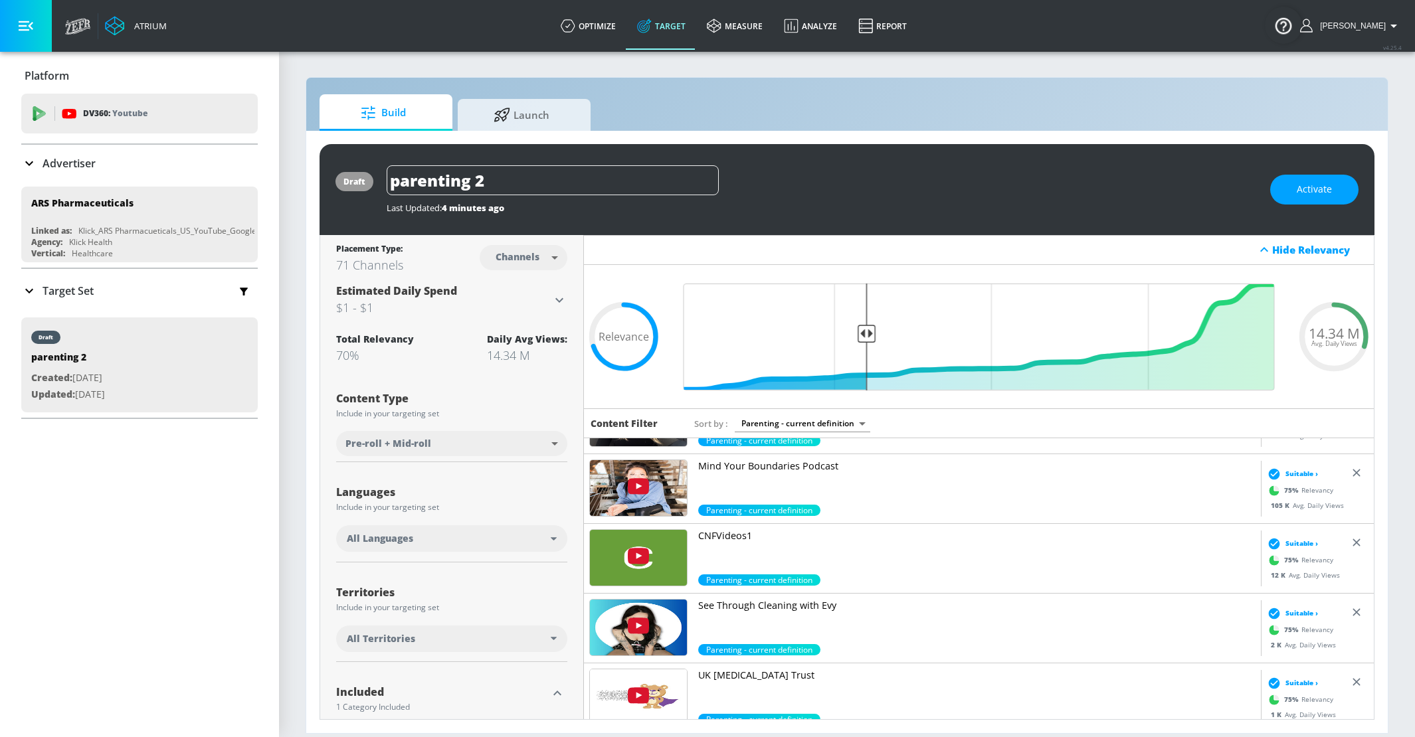
click at [795, 601] on p "See Through Cleaning with Evy" at bounding box center [976, 605] width 557 height 13
